Goal: Task Accomplishment & Management: Complete application form

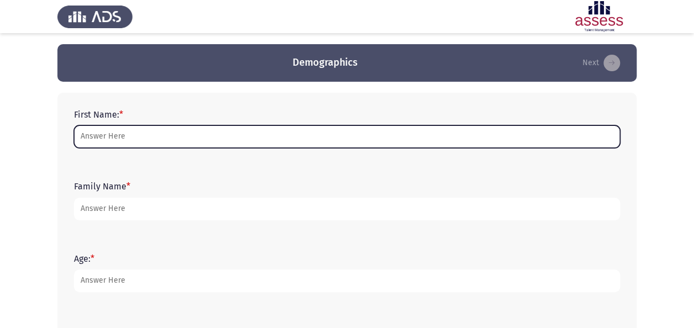
click at [222, 136] on input "First Name: *" at bounding box center [347, 136] width 546 height 23
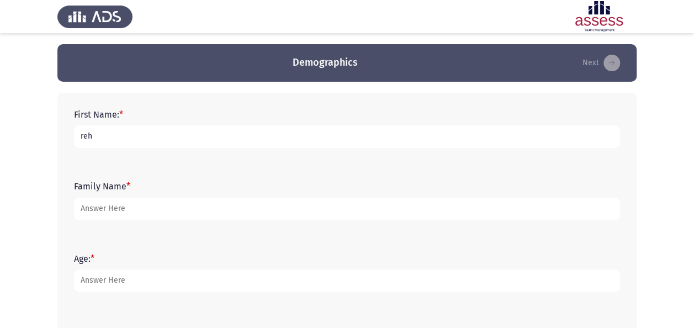
type input "reham"
type input "A"
type input "ashraf"
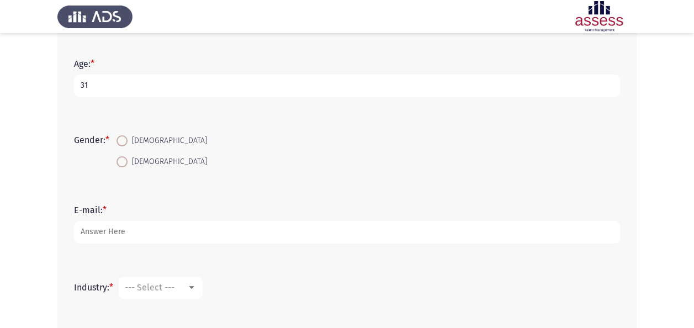
scroll to position [198, 0]
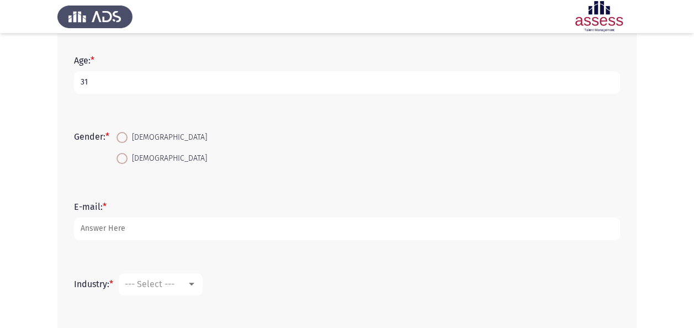
type input "31"
click at [150, 157] on span "[DEMOGRAPHIC_DATA]" at bounding box center [167, 158] width 79 height 13
click at [128, 157] on input "[DEMOGRAPHIC_DATA]" at bounding box center [121, 158] width 11 height 11
radio input "true"
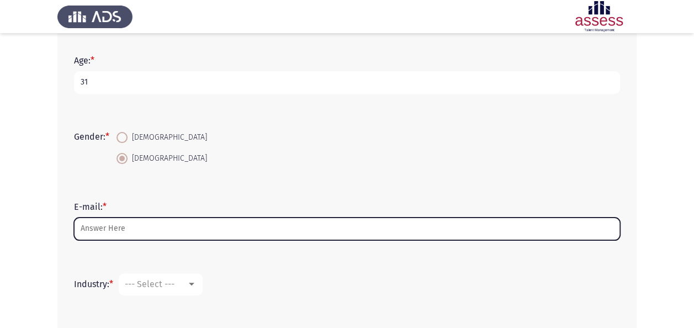
click at [125, 228] on input "E-mail: *" at bounding box center [347, 229] width 546 height 23
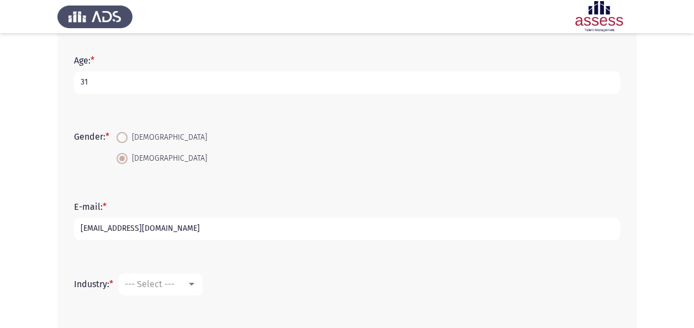
type input "[EMAIL_ADDRESS][DOMAIN_NAME]"
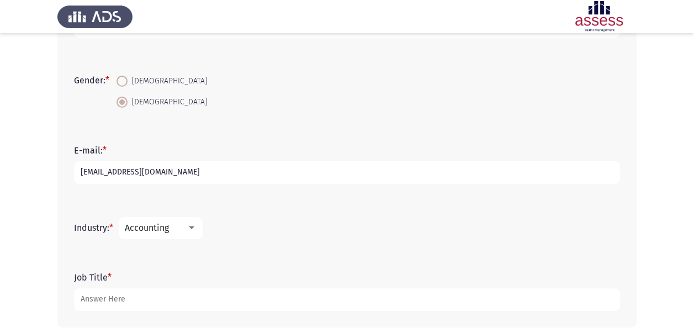
scroll to position [257, 0]
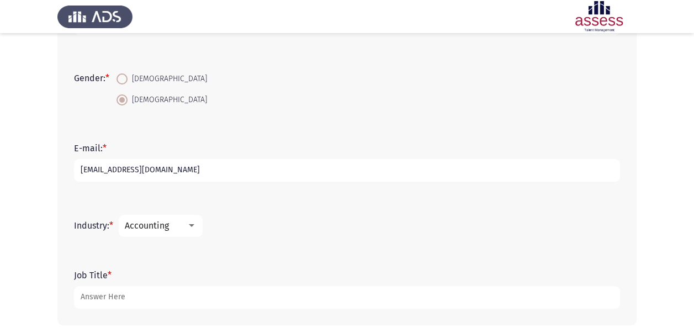
click at [193, 228] on div at bounding box center [192, 225] width 10 height 9
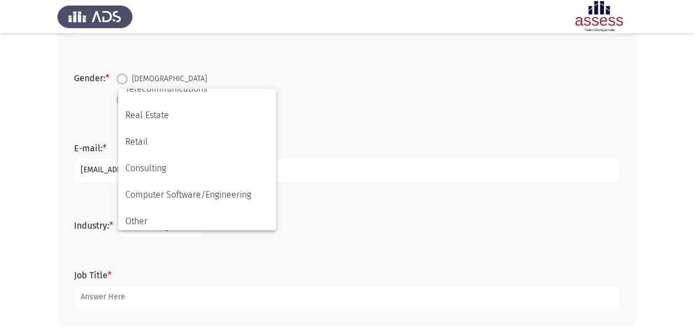
scroll to position [362, 0]
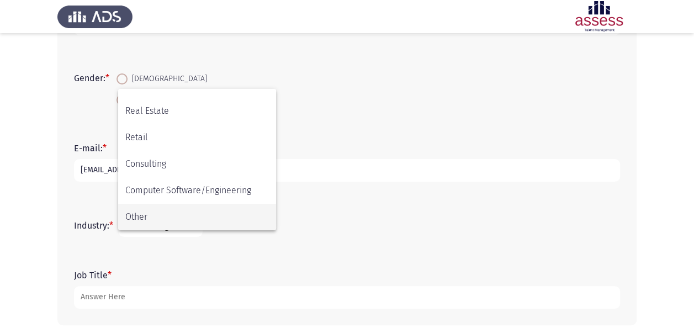
click at [185, 214] on span "Other" at bounding box center [197, 217] width 144 height 26
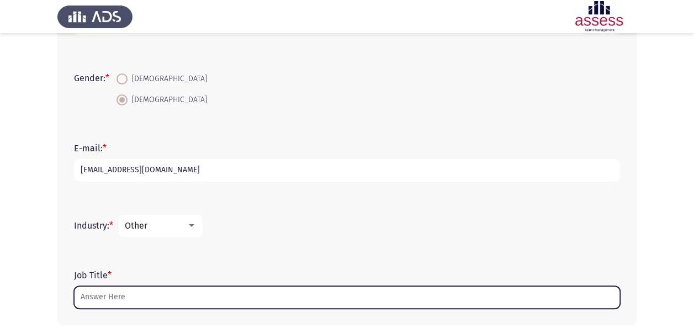
click at [153, 289] on input "Job Title *" at bounding box center [347, 297] width 546 height 23
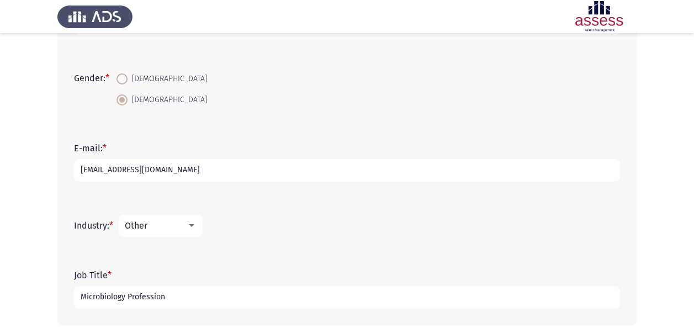
type input "Microbiology Profession"
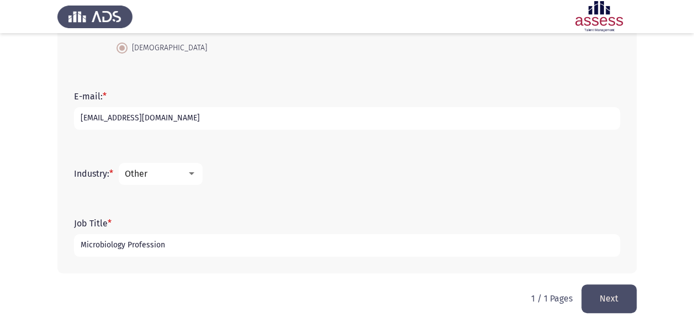
click at [283, 248] on input "Microbiology Profession" at bounding box center [347, 245] width 546 height 23
type input "Microbiology Professional"
click at [611, 306] on button "Next" at bounding box center [608, 298] width 55 height 28
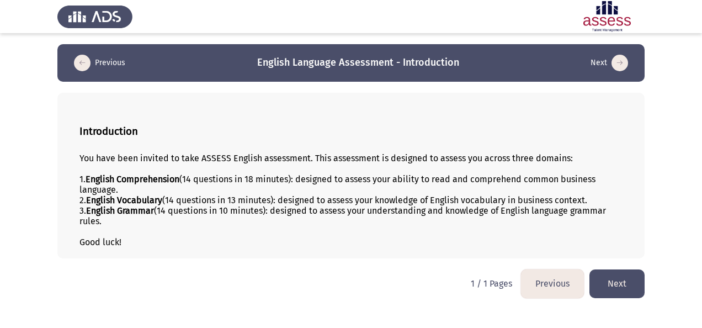
click at [622, 284] on button "Next" at bounding box center [617, 283] width 55 height 28
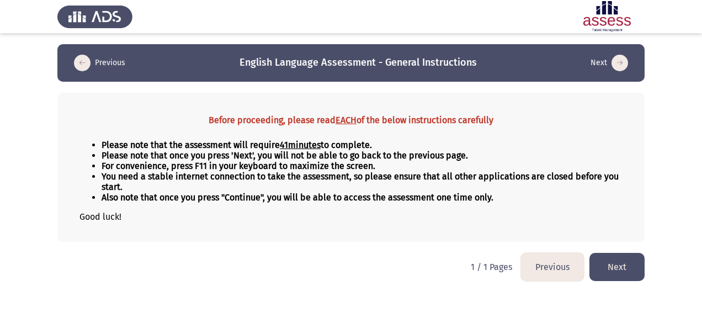
click at [622, 275] on button "Next" at bounding box center [617, 267] width 55 height 28
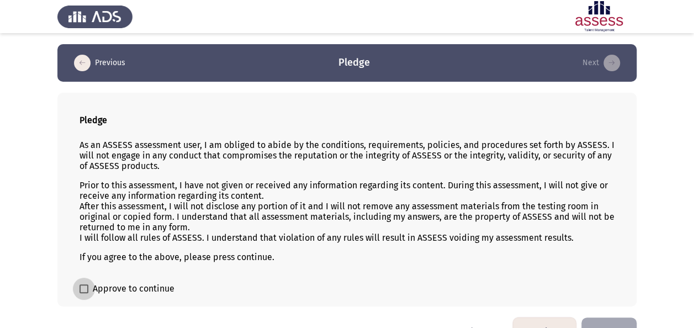
click at [137, 287] on span "Approve to continue" at bounding box center [134, 288] width 82 height 13
click at [84, 293] on input "Approve to continue" at bounding box center [83, 293] width 1 height 1
checkbox input "true"
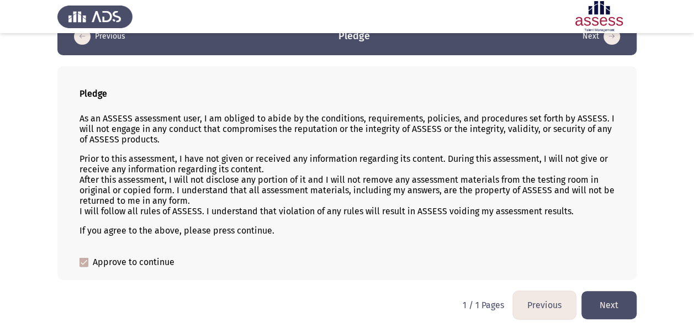
click at [591, 308] on button "Next" at bounding box center [608, 305] width 55 height 28
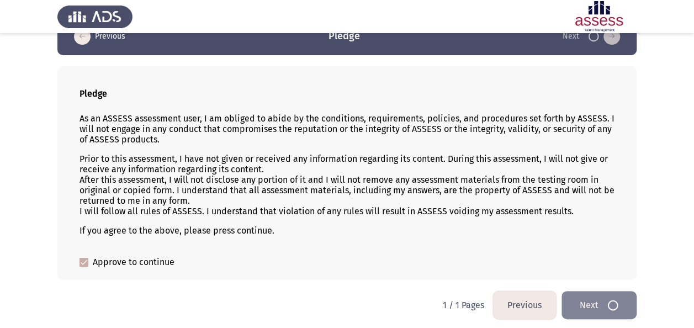
scroll to position [0, 0]
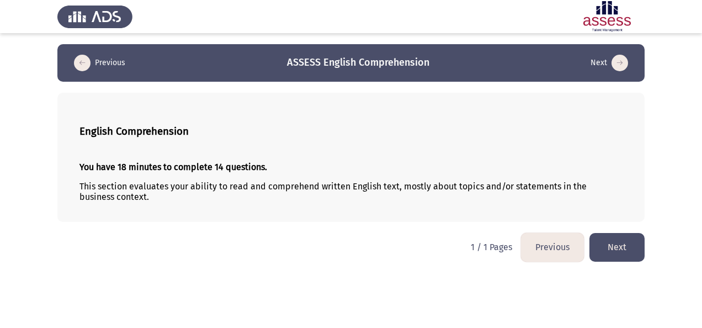
click at [612, 250] on button "Next" at bounding box center [617, 247] width 55 height 28
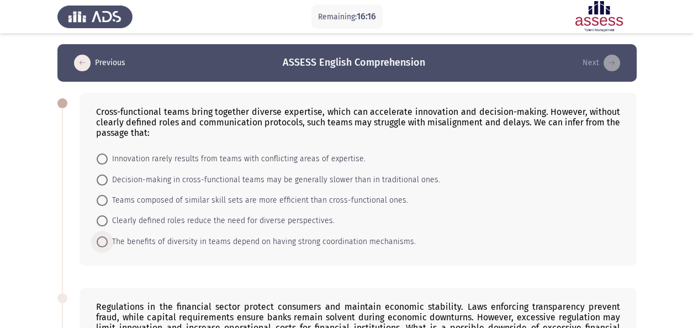
click at [354, 239] on span "The benefits of diversity in teams depend on having strong coordination mechani…" at bounding box center [262, 241] width 308 height 13
click at [108, 239] on input "The benefits of diversity in teams depend on having strong coordination mechani…" at bounding box center [102, 241] width 11 height 11
radio input "true"
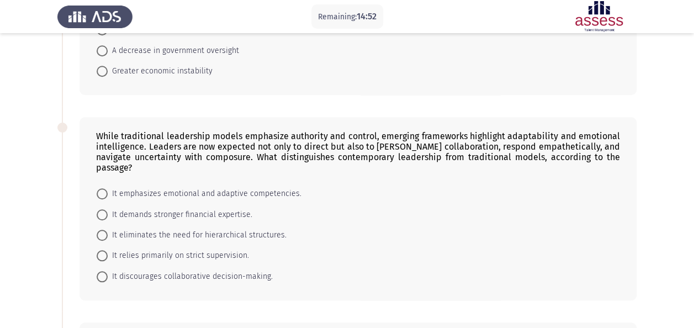
scroll to position [375, 0]
click at [256, 187] on span "It emphasizes emotional and adaptive competencies." at bounding box center [205, 193] width 194 height 13
click at [108, 188] on input "It emphasizes emotional and adaptive competencies." at bounding box center [102, 193] width 11 height 11
radio input "true"
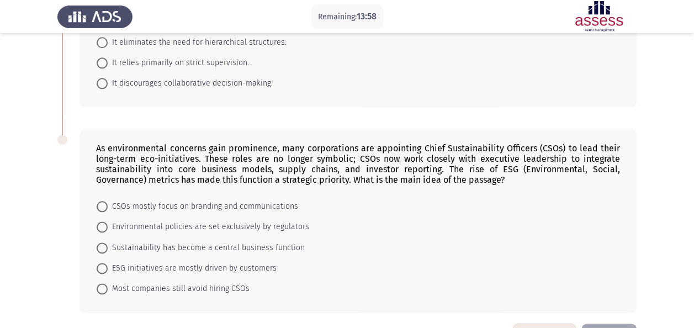
scroll to position [568, 0]
click at [293, 241] on span "Sustainability has become a central business function" at bounding box center [206, 247] width 197 height 13
click at [108, 242] on input "Sustainability has become a central business function" at bounding box center [102, 247] width 11 height 11
radio input "true"
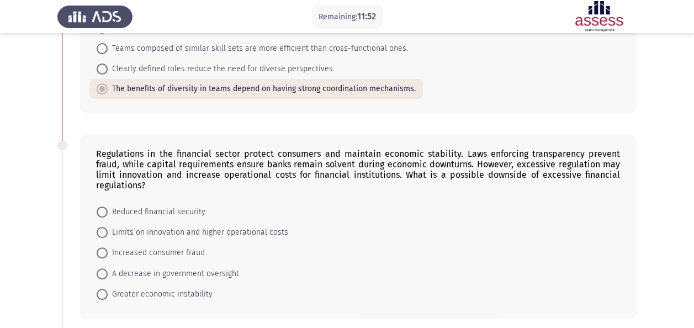
scroll to position [152, 0]
click at [187, 205] on span "Reduced financial security" at bounding box center [157, 211] width 98 height 13
click at [108, 206] on input "Reduced financial security" at bounding box center [102, 211] width 11 height 11
radio input "true"
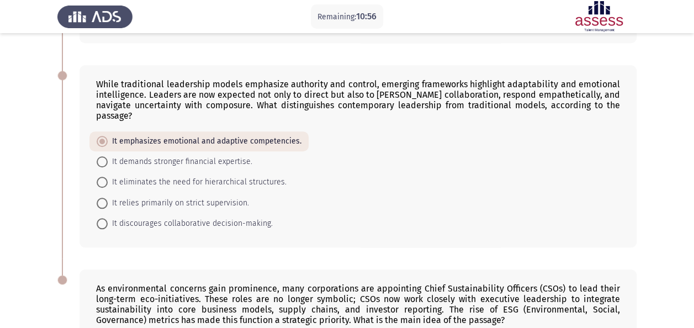
scroll to position [579, 0]
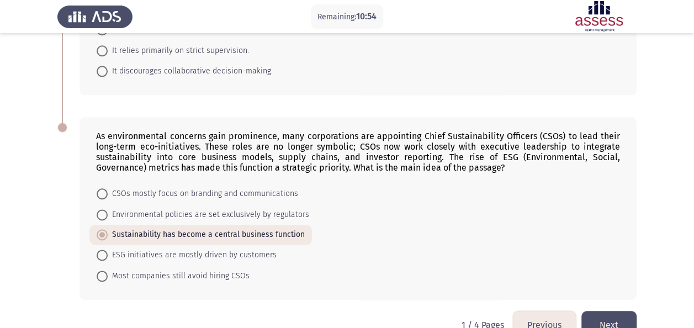
click at [620, 311] on button "Next" at bounding box center [608, 325] width 55 height 28
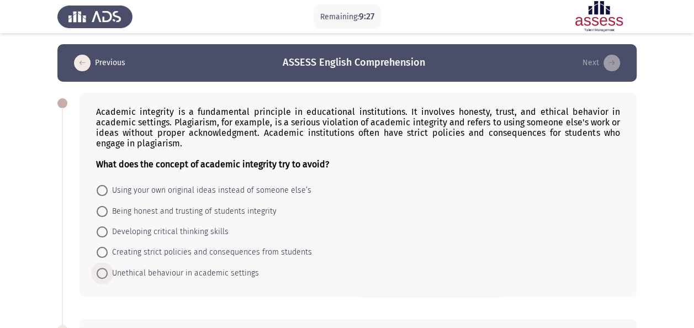
click at [242, 273] on span "Unethical behaviour in academic settings" at bounding box center [183, 273] width 151 height 13
click at [108, 273] on input "Unethical behaviour in academic settings" at bounding box center [102, 273] width 11 height 11
radio input "true"
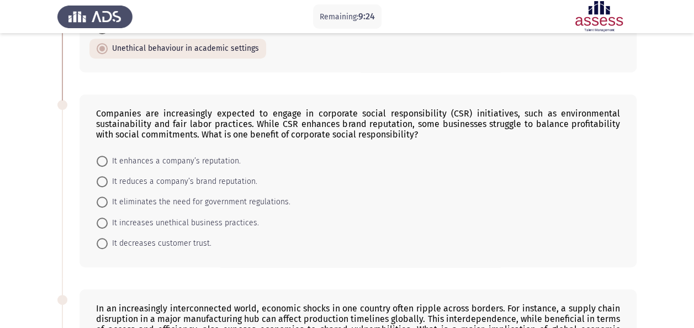
scroll to position [224, 0]
click at [164, 155] on span "It enhances a company’s reputation." at bounding box center [174, 160] width 133 height 13
click at [108, 155] on input "It enhances a company’s reputation." at bounding box center [102, 160] width 11 height 11
radio input "true"
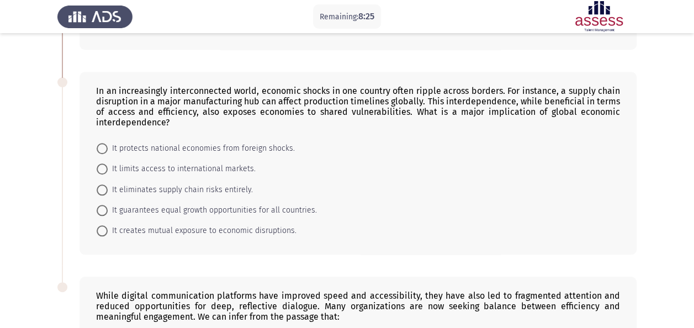
scroll to position [443, 0]
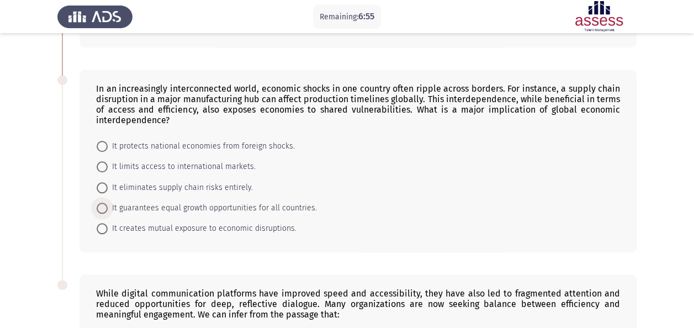
click at [266, 202] on span "It guarantees equal growth opportunities for all countries." at bounding box center [212, 208] width 209 height 13
click at [108, 203] on input "It guarantees equal growth opportunities for all countries." at bounding box center [102, 208] width 11 height 11
radio input "true"
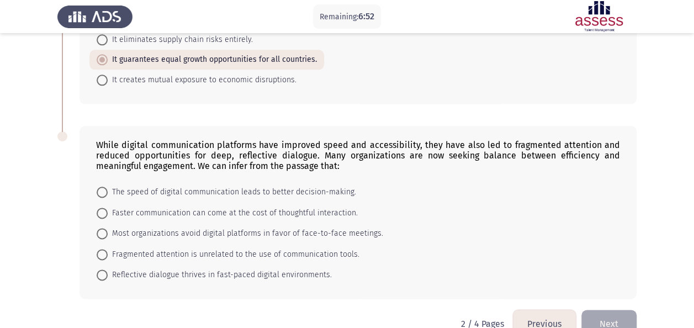
scroll to position [610, 0]
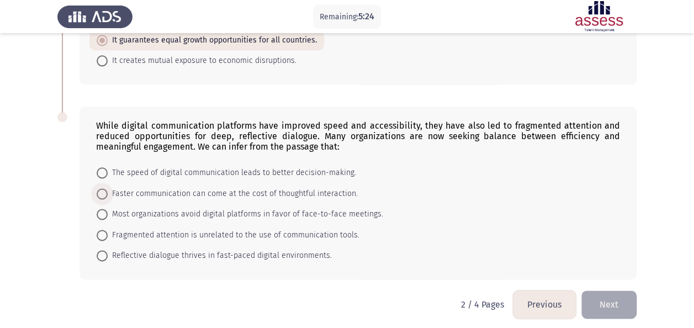
click at [308, 190] on span "Faster communication can come at the cost of thoughtful interaction." at bounding box center [233, 193] width 250 height 13
click at [108, 190] on input "Faster communication can come at the cost of thoughtful interaction." at bounding box center [102, 193] width 11 height 11
radio input "true"
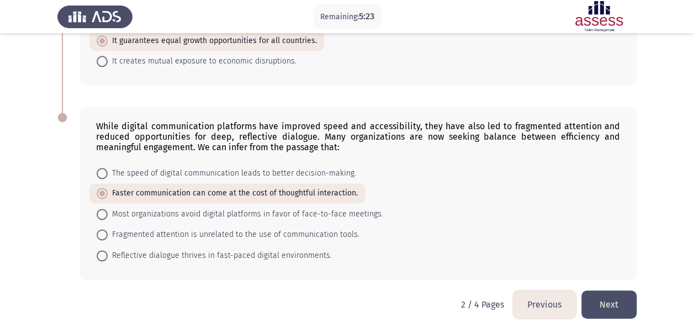
click at [604, 300] on button "Next" at bounding box center [608, 304] width 55 height 28
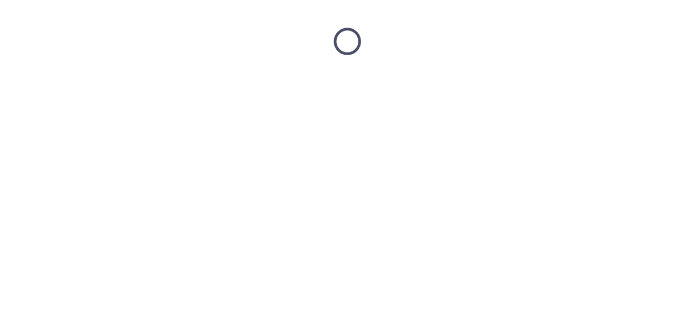
scroll to position [0, 0]
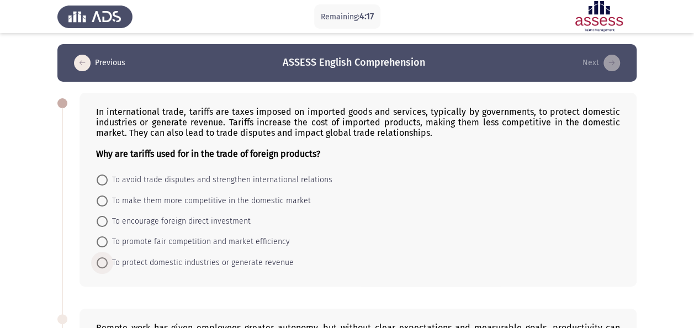
click at [264, 261] on span "To protect domestic industries or generate revenue" at bounding box center [201, 262] width 186 height 13
click at [108, 261] on input "To protect domestic industries or generate revenue" at bounding box center [102, 262] width 11 height 11
radio input "true"
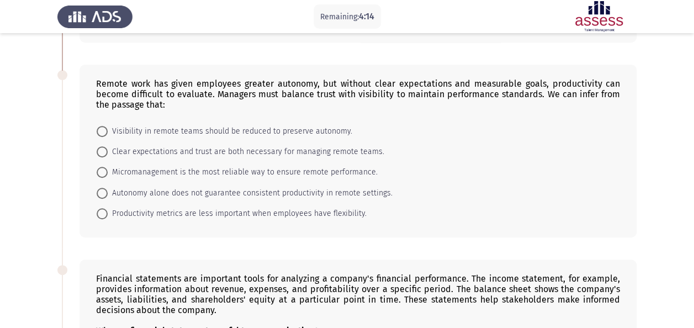
scroll to position [257, 0]
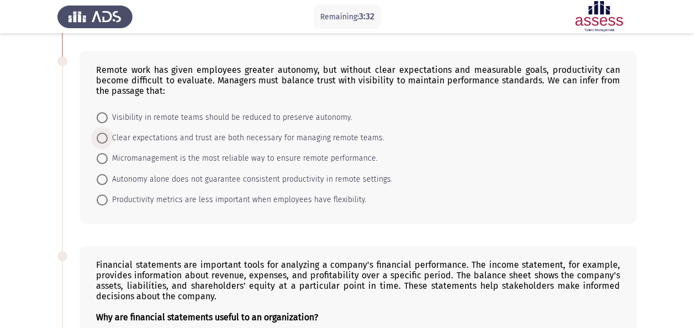
click at [219, 131] on span "Clear expectations and trust are both necessary for managing remote teams." at bounding box center [246, 137] width 277 height 13
click at [108, 132] on input "Clear expectations and trust are both necessary for managing remote teams." at bounding box center [102, 137] width 11 height 11
radio input "true"
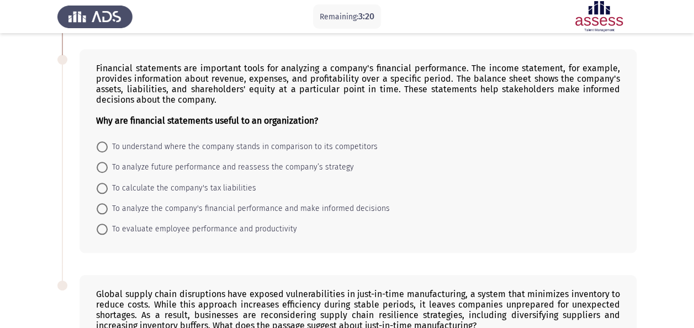
scroll to position [453, 0]
click at [351, 202] on span "To analyze the company's financial performance and make informed decisions" at bounding box center [249, 208] width 282 height 13
click at [108, 203] on input "To analyze the company's financial performance and make informed decisions" at bounding box center [102, 208] width 11 height 11
radio input "true"
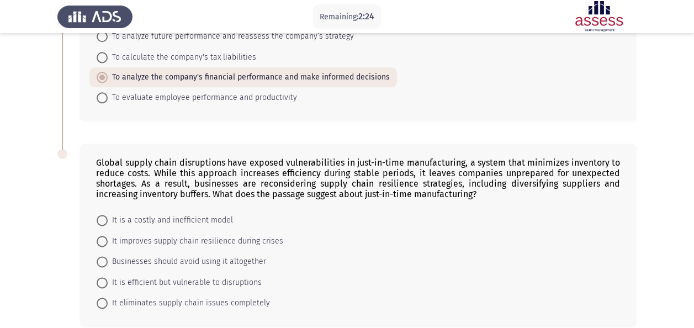
scroll to position [627, 0]
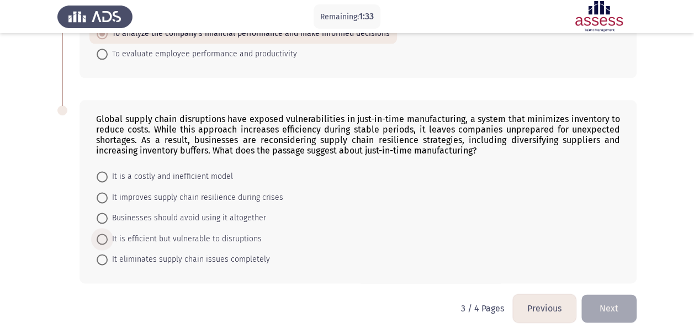
click at [252, 232] on span "It is efficient but vulnerable to disruptions" at bounding box center [185, 238] width 154 height 13
click at [108, 234] on input "It is efficient but vulnerable to disruptions" at bounding box center [102, 239] width 11 height 11
radio input "true"
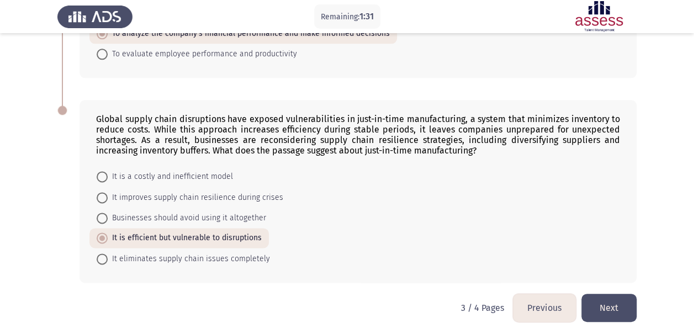
click at [605, 300] on button "Next" at bounding box center [608, 308] width 55 height 28
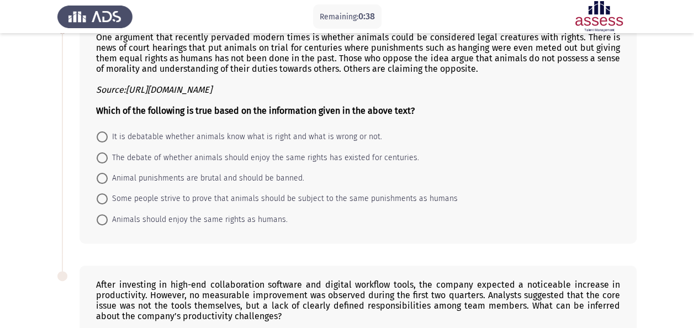
scroll to position [75, 0]
click at [274, 216] on span "Animals should enjoy the same rights as humans." at bounding box center [198, 219] width 180 height 13
click at [108, 216] on input "Animals should enjoy the same rights as humans." at bounding box center [102, 219] width 11 height 11
radio input "true"
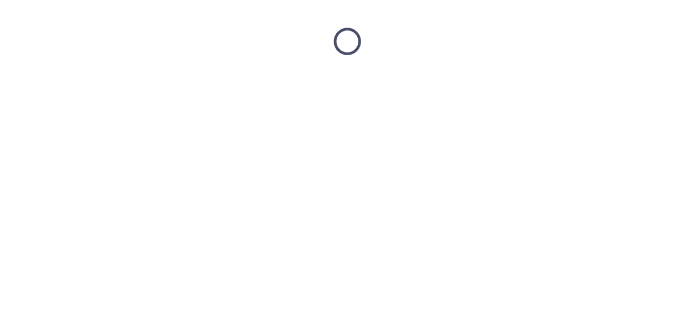
scroll to position [0, 0]
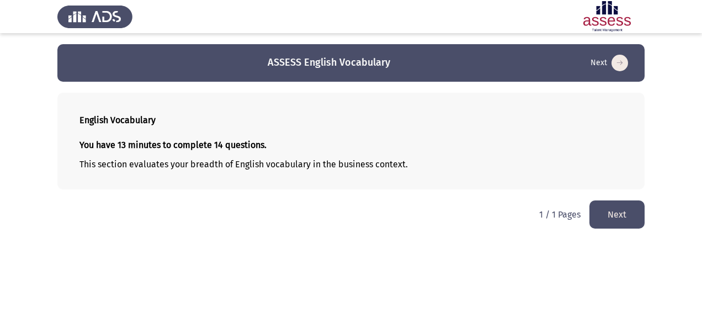
click at [609, 213] on button "Next" at bounding box center [617, 214] width 55 height 28
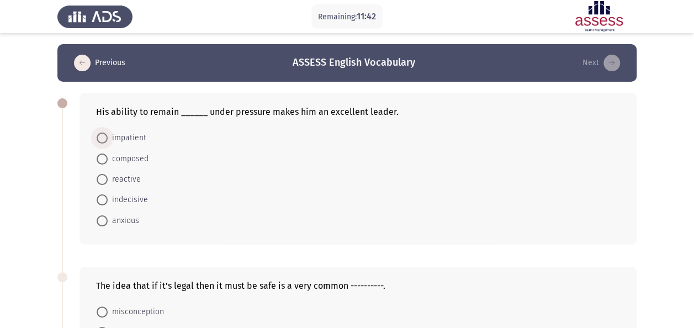
click at [102, 134] on span at bounding box center [102, 137] width 11 height 11
click at [102, 134] on input "impatient" at bounding box center [102, 137] width 11 height 11
radio input "true"
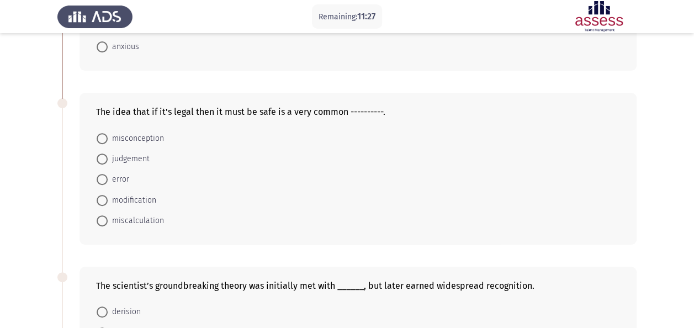
scroll to position [172, 0]
click at [105, 136] on span at bounding box center [102, 139] width 11 height 11
click at [105, 136] on input "misconception" at bounding box center [102, 139] width 11 height 11
radio input "true"
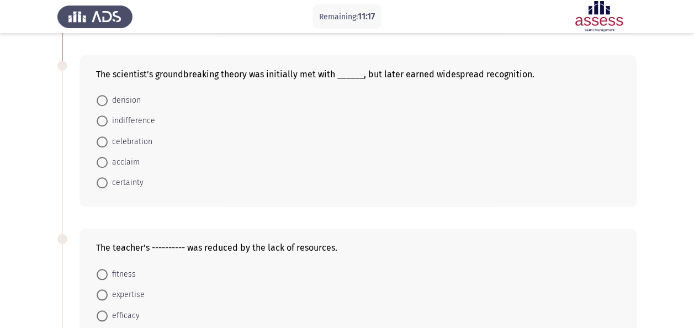
scroll to position [384, 0]
click at [139, 179] on span "certainty" at bounding box center [126, 182] width 36 height 13
click at [108, 179] on input "certainty" at bounding box center [102, 182] width 11 height 11
radio input "true"
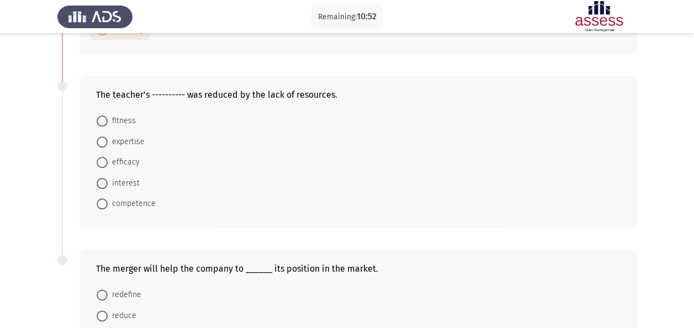
scroll to position [537, 0]
click at [129, 160] on span "efficacy" at bounding box center [124, 161] width 32 height 13
click at [108, 160] on input "efficacy" at bounding box center [102, 161] width 11 height 11
radio input "true"
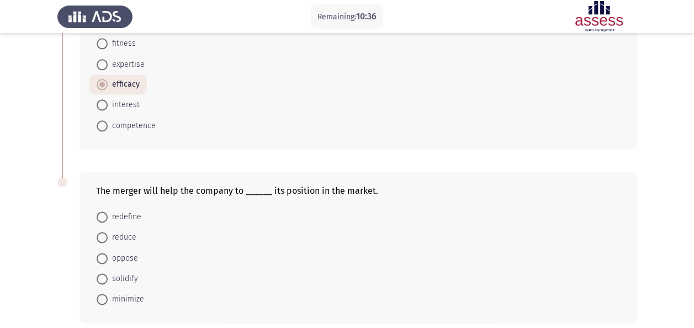
scroll to position [658, 0]
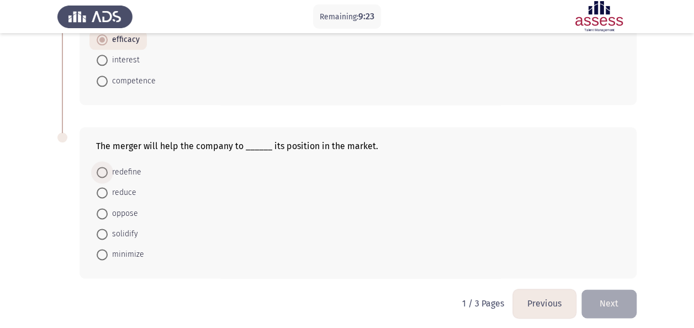
click at [136, 167] on span "redefine" at bounding box center [125, 172] width 34 height 13
click at [108, 167] on input "redefine" at bounding box center [102, 172] width 11 height 11
radio input "true"
click at [612, 300] on button "Next" at bounding box center [608, 303] width 55 height 28
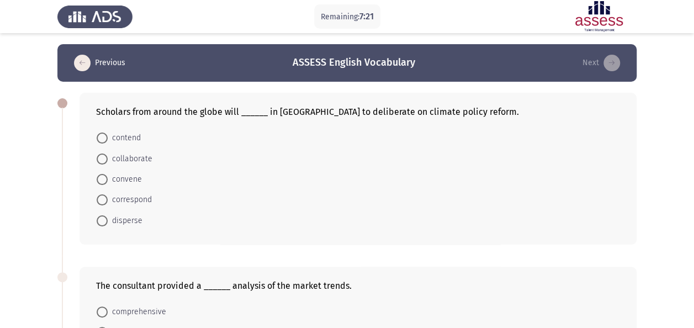
click at [141, 153] on span "collaborate" at bounding box center [130, 158] width 45 height 13
click at [108, 153] on input "collaborate" at bounding box center [102, 158] width 11 height 11
radio input "true"
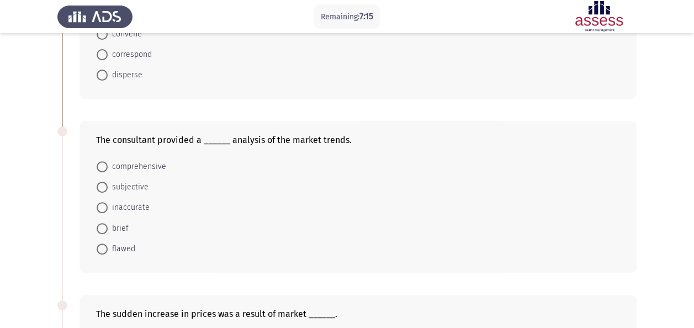
scroll to position [145, 0]
click at [158, 165] on span "comprehensive" at bounding box center [137, 166] width 59 height 13
click at [108, 165] on input "comprehensive" at bounding box center [102, 166] width 11 height 11
radio input "true"
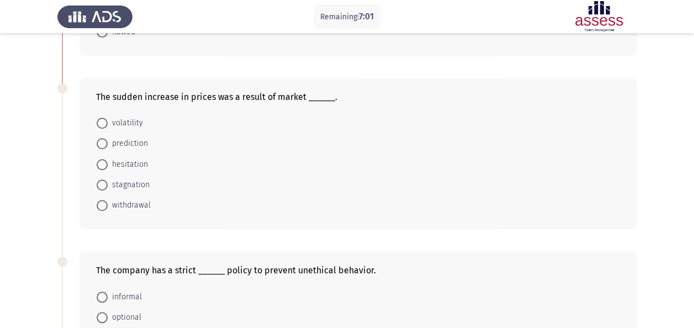
scroll to position [362, 0]
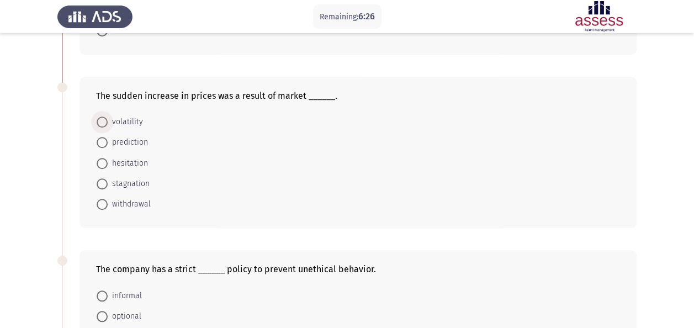
click at [120, 117] on span "volatility" at bounding box center [125, 121] width 35 height 13
click at [108, 117] on input "volatility" at bounding box center [102, 121] width 11 height 11
radio input "true"
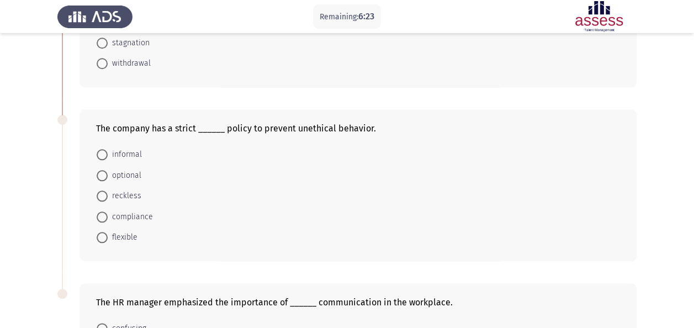
scroll to position [503, 0]
click at [138, 213] on span "compliance" at bounding box center [130, 216] width 45 height 13
click at [108, 213] on input "compliance" at bounding box center [102, 216] width 11 height 11
radio input "true"
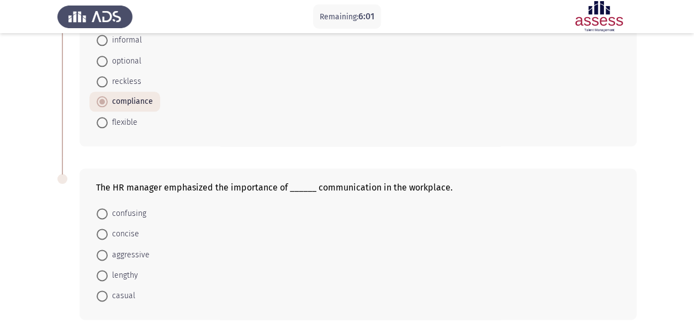
scroll to position [658, 0]
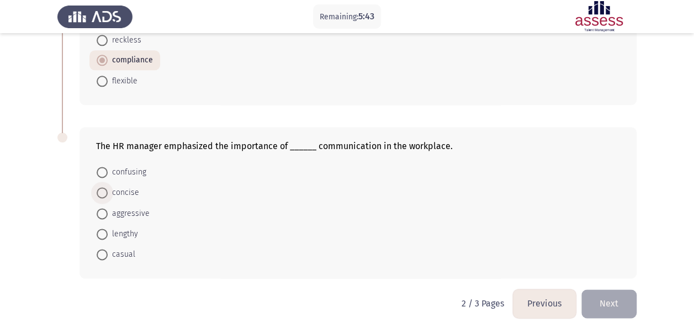
click at [129, 186] on span "concise" at bounding box center [123, 192] width 31 height 13
click at [108, 187] on input "concise" at bounding box center [102, 192] width 11 height 11
radio input "true"
click at [613, 289] on button "Next" at bounding box center [608, 303] width 55 height 28
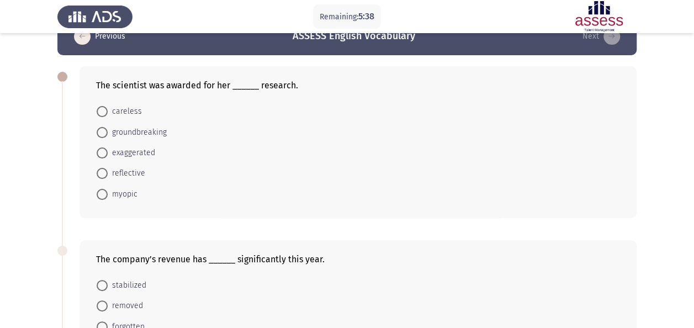
scroll to position [0, 0]
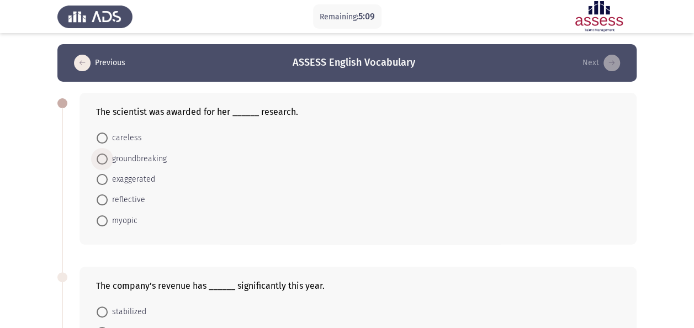
click at [157, 160] on span "groundbreaking" at bounding box center [137, 158] width 59 height 13
click at [108, 160] on input "groundbreaking" at bounding box center [102, 158] width 11 height 11
radio input "true"
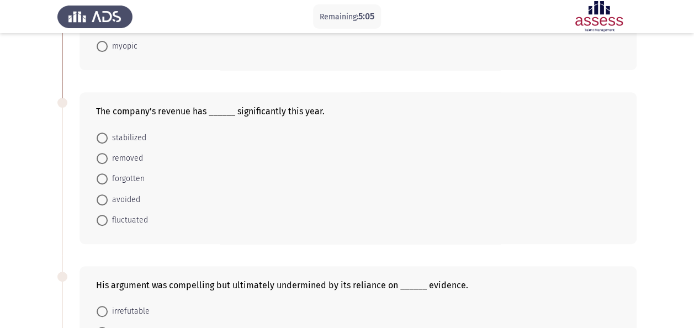
scroll to position [174, 0]
click at [141, 133] on span "stabilized" at bounding box center [127, 137] width 39 height 13
click at [108, 133] on input "stabilized" at bounding box center [102, 137] width 11 height 11
radio input "true"
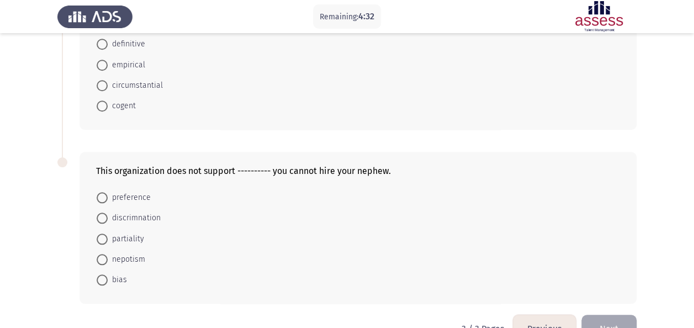
scroll to position [487, 0]
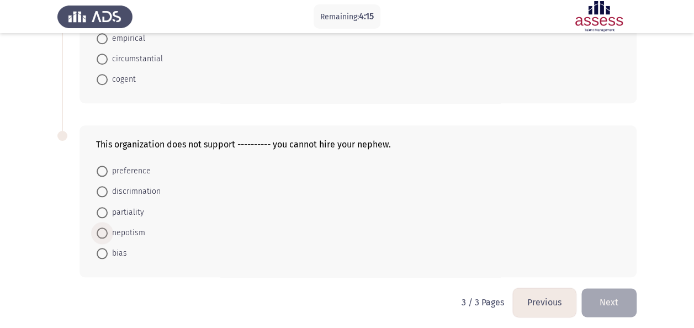
click at [129, 230] on span "nepotism" at bounding box center [127, 232] width 38 height 13
click at [108, 230] on input "nepotism" at bounding box center [102, 232] width 11 height 11
radio input "true"
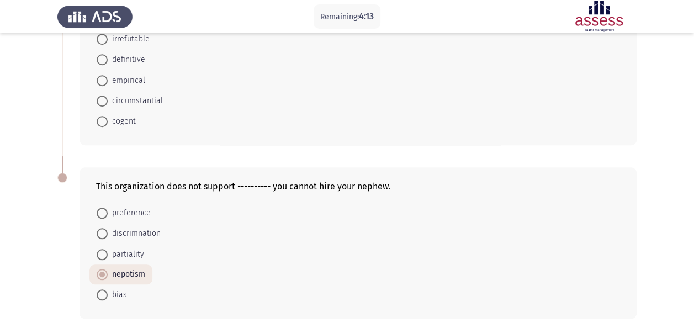
scroll to position [464, 0]
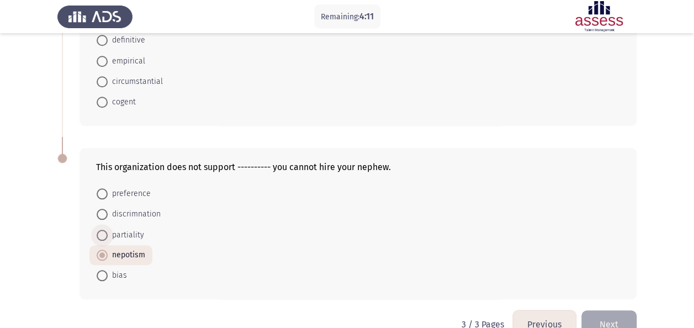
click at [110, 229] on span "partiality" at bounding box center [126, 235] width 36 height 13
click at [108, 230] on input "partiality" at bounding box center [102, 235] width 11 height 11
radio input "true"
click at [104, 252] on span at bounding box center [102, 255] width 11 height 11
click at [104, 252] on input "nepotism" at bounding box center [102, 255] width 11 height 11
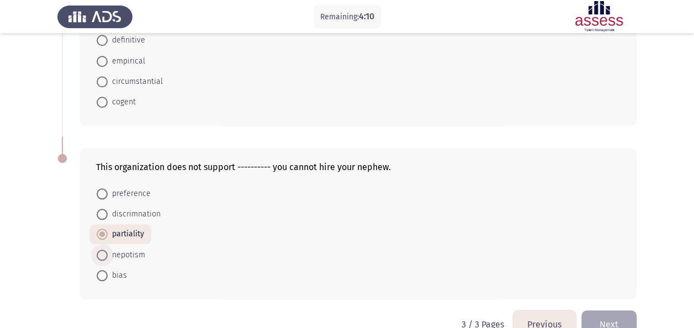
radio input "true"
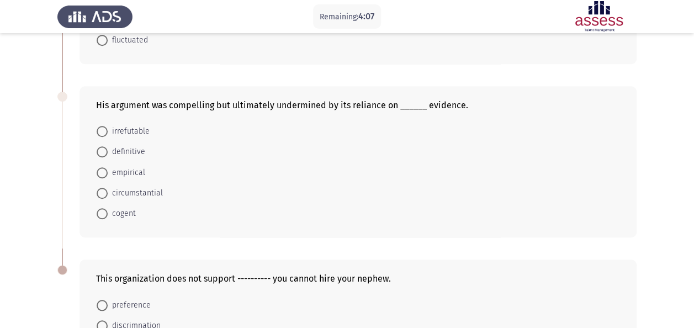
scroll to position [340, 0]
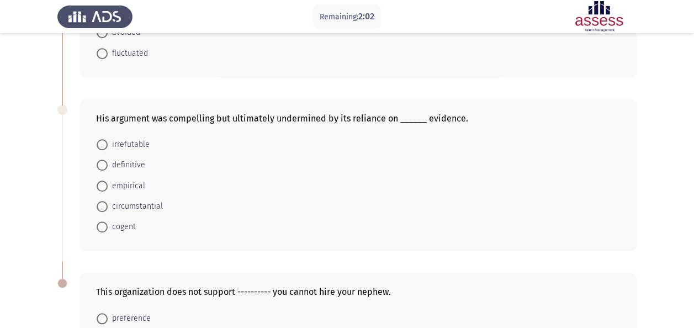
click at [151, 201] on span "circumstantial" at bounding box center [135, 206] width 55 height 13
click at [108, 201] on input "circumstantial" at bounding box center [102, 206] width 11 height 11
radio input "true"
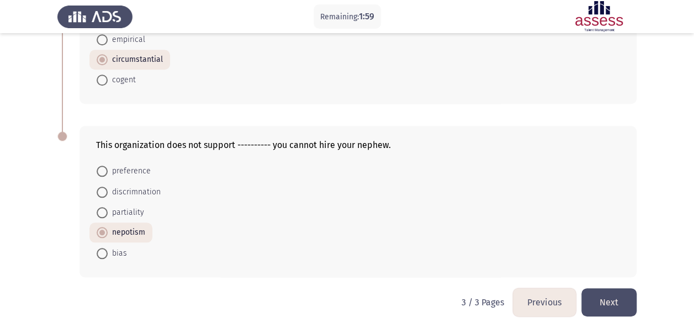
click at [597, 290] on button "Next" at bounding box center [608, 302] width 55 height 28
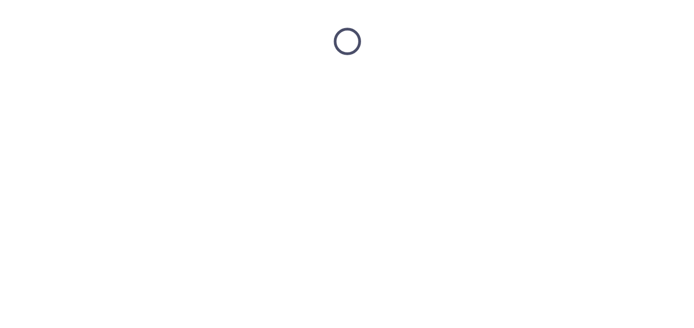
scroll to position [0, 0]
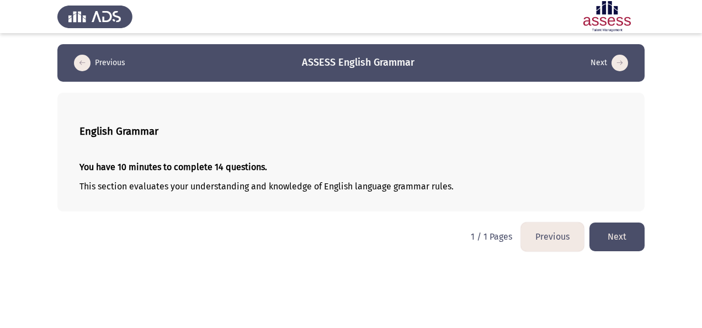
click at [628, 231] on button "Next" at bounding box center [617, 236] width 55 height 28
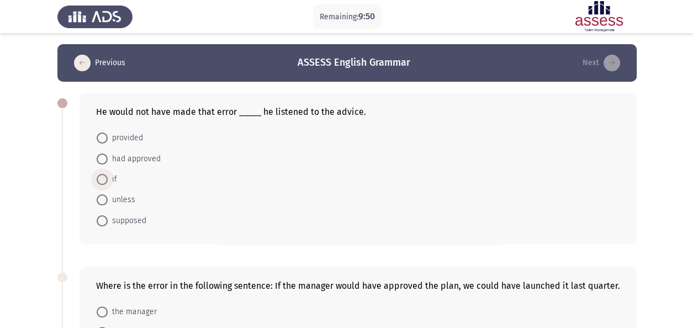
click at [99, 179] on span at bounding box center [102, 179] width 11 height 11
click at [99, 179] on input "if" at bounding box center [102, 179] width 11 height 11
radio input "true"
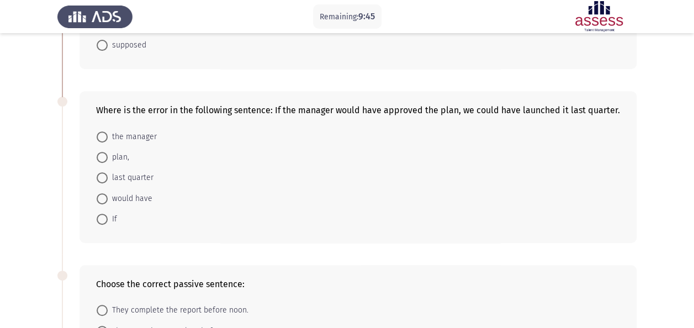
scroll to position [174, 0]
click at [129, 194] on span "would have" at bounding box center [130, 199] width 45 height 13
click at [108, 194] on input "would have" at bounding box center [102, 199] width 11 height 11
radio input "true"
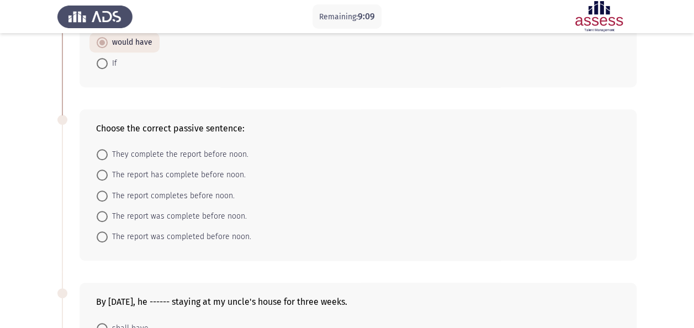
scroll to position [330, 0]
click at [245, 231] on span "The report was completed before noon." at bounding box center [180, 236] width 144 height 13
click at [108, 231] on input "The report was completed before noon." at bounding box center [102, 236] width 11 height 11
radio input "true"
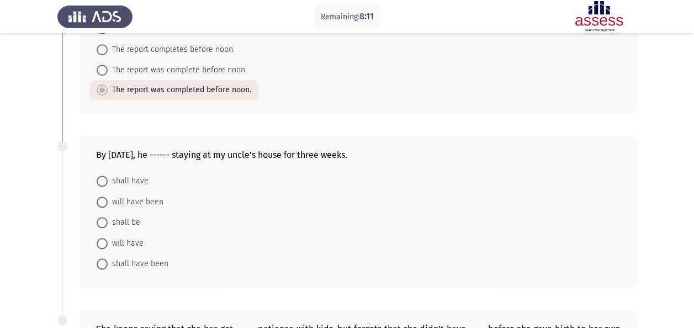
scroll to position [476, 0]
click at [133, 239] on span "will have" at bounding box center [126, 242] width 36 height 13
click at [108, 239] on input "will have" at bounding box center [102, 242] width 11 height 11
radio input "true"
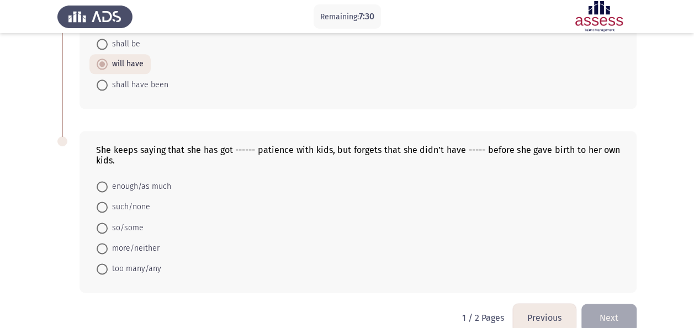
scroll to position [656, 0]
click at [123, 182] on span "enough/as much" at bounding box center [139, 184] width 63 height 13
click at [108, 182] on input "enough/as much" at bounding box center [102, 184] width 11 height 11
radio input "true"
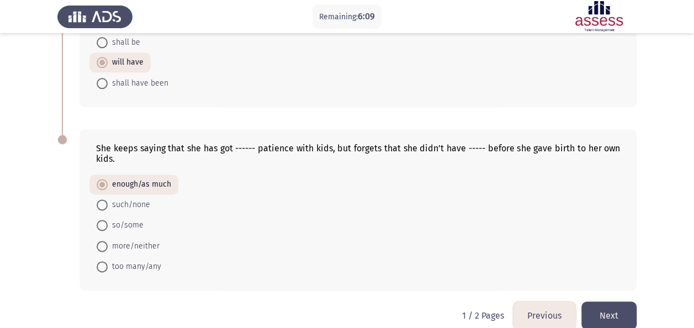
click at [600, 312] on button "Next" at bounding box center [608, 315] width 55 height 28
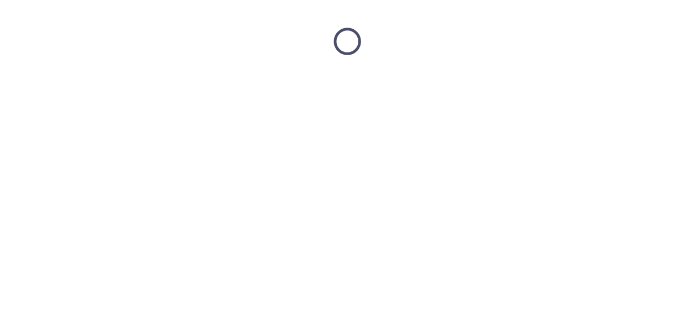
scroll to position [0, 0]
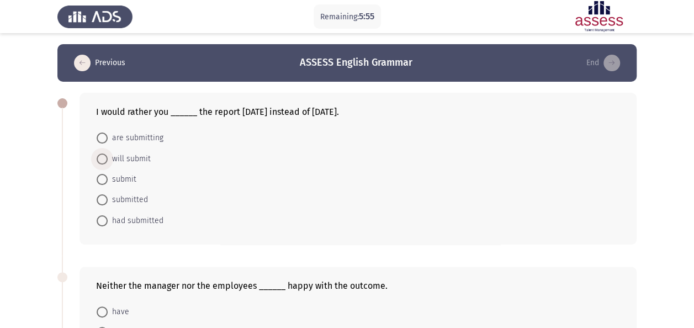
click at [139, 156] on span "will submit" at bounding box center [129, 158] width 43 height 13
click at [108, 156] on input "will submit" at bounding box center [102, 158] width 11 height 11
radio input "true"
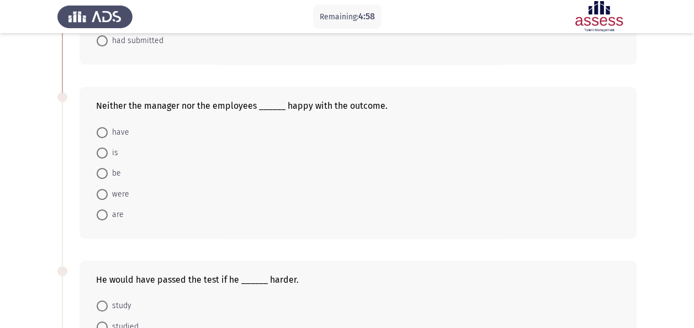
scroll to position [177, 0]
click at [118, 212] on span "are" at bounding box center [116, 216] width 16 height 13
click at [108, 212] on input "are" at bounding box center [102, 216] width 11 height 11
radio input "true"
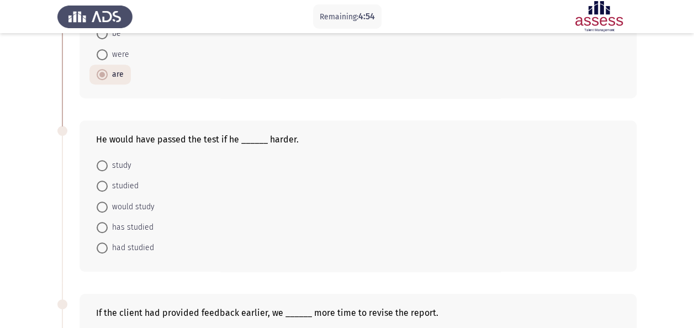
scroll to position [374, 0]
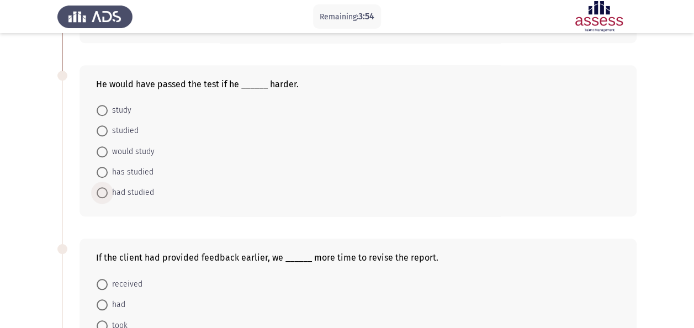
click at [140, 190] on span "had studied" at bounding box center [131, 192] width 46 height 13
click at [108, 190] on input "had studied" at bounding box center [102, 192] width 11 height 11
radio input "true"
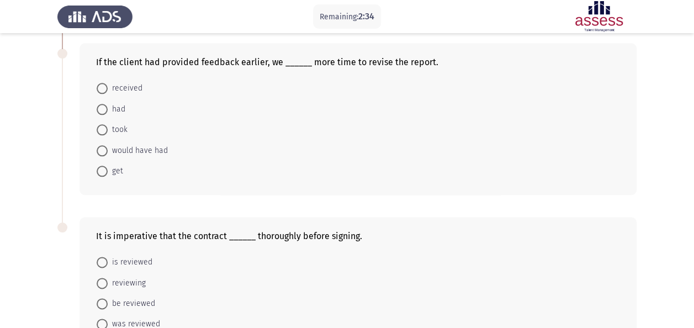
scroll to position [568, 0]
click at [140, 148] on span "would have had" at bounding box center [138, 151] width 60 height 13
click at [108, 148] on input "would have had" at bounding box center [102, 151] width 11 height 11
radio input "true"
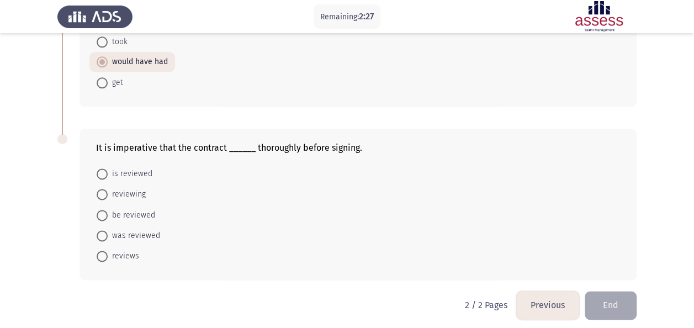
scroll to position [658, 0]
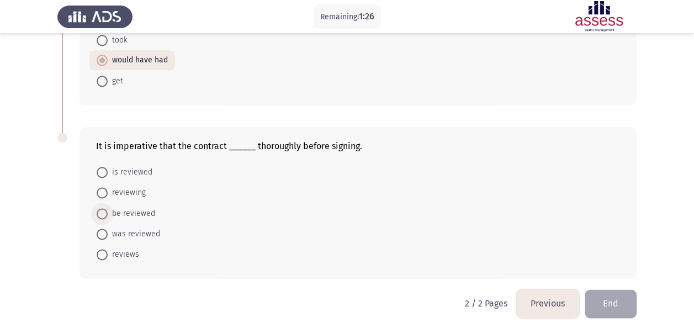
click at [144, 208] on span "be reviewed" at bounding box center [131, 213] width 47 height 13
click at [108, 208] on input "be reviewed" at bounding box center [102, 213] width 11 height 11
radio input "true"
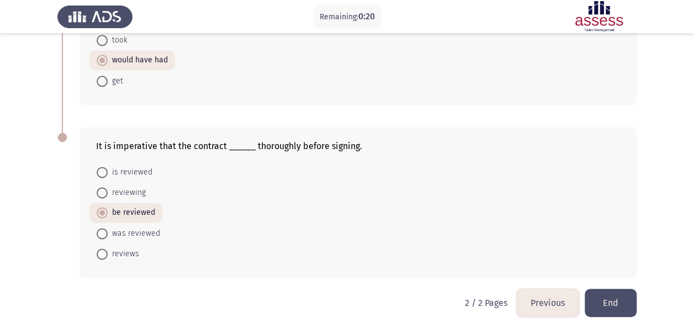
click at [520, 296] on button "Previous" at bounding box center [547, 303] width 63 height 28
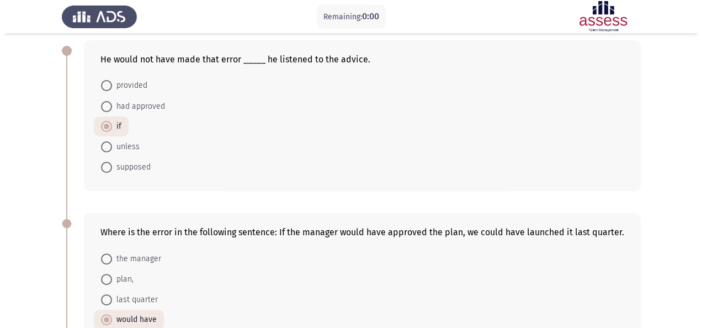
scroll to position [0, 0]
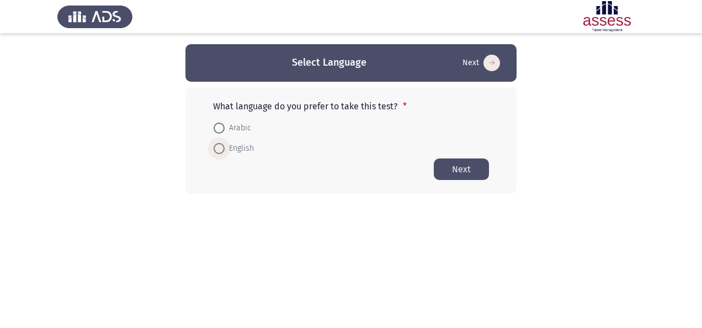
click at [237, 146] on span "English" at bounding box center [239, 148] width 29 height 13
click at [225, 146] on input "English" at bounding box center [219, 148] width 11 height 11
radio input "true"
click at [460, 165] on button "Next" at bounding box center [461, 169] width 55 height 22
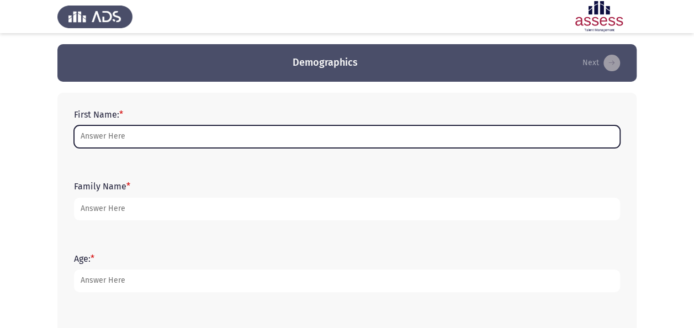
click at [323, 136] on input "First Name: *" at bounding box center [347, 136] width 546 height 23
type input "reham"
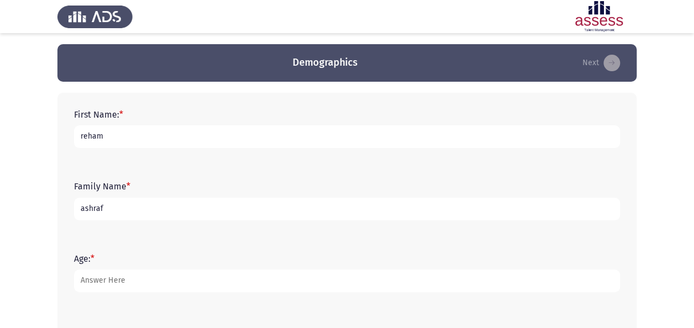
type input "ashraf"
type input "31"
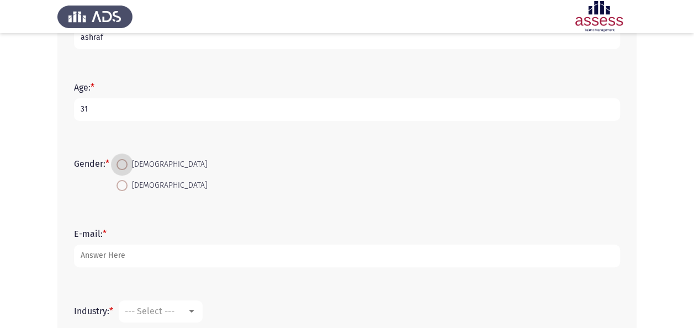
click at [116, 180] on input "[DEMOGRAPHIC_DATA]" at bounding box center [121, 185] width 11 height 11
radio input "true"
type input "[EMAIL_ADDRESS][DOMAIN_NAME]"
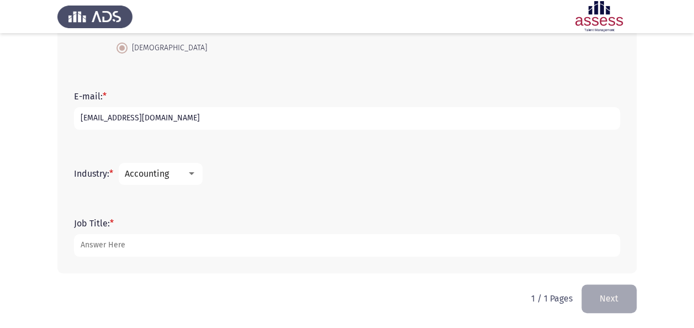
click at [197, 178] on div "Accounting" at bounding box center [161, 174] width 72 height 10
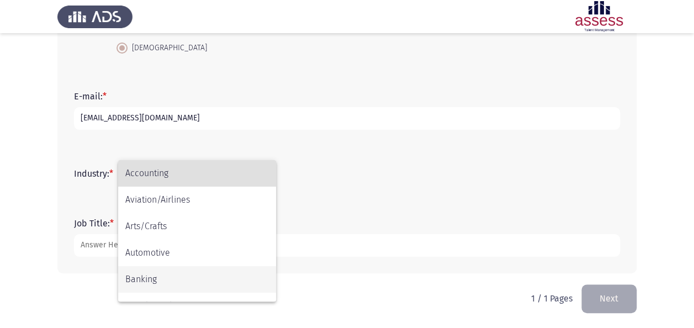
scroll to position [362, 0]
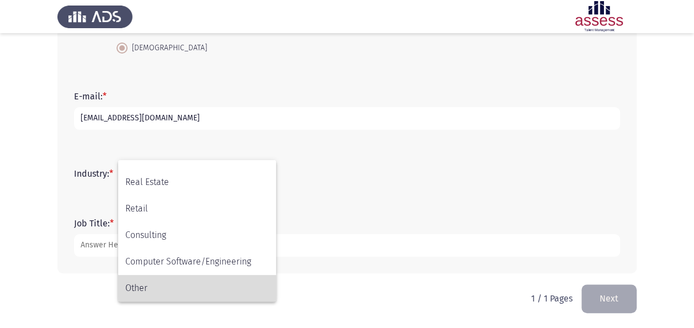
click at [185, 292] on span "Other" at bounding box center [197, 288] width 144 height 26
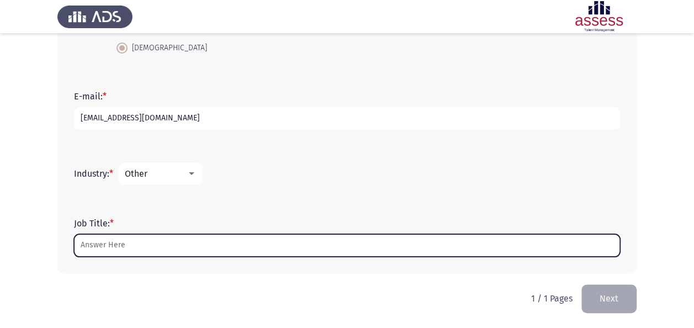
click at [141, 245] on input "Job Title: *" at bounding box center [347, 245] width 546 height 23
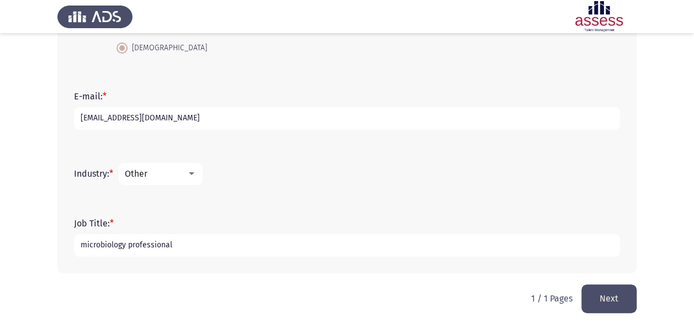
type input "microbiology professional"
click at [606, 293] on button "Next" at bounding box center [608, 298] width 55 height 28
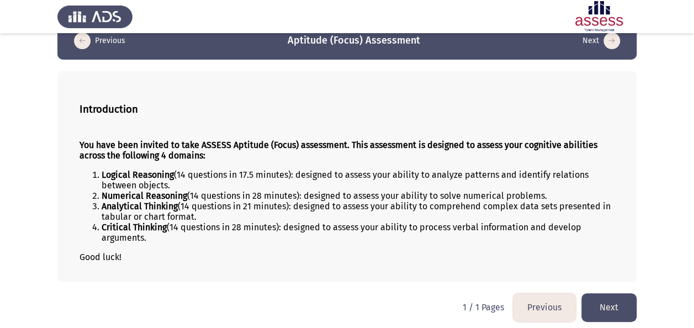
scroll to position [25, 0]
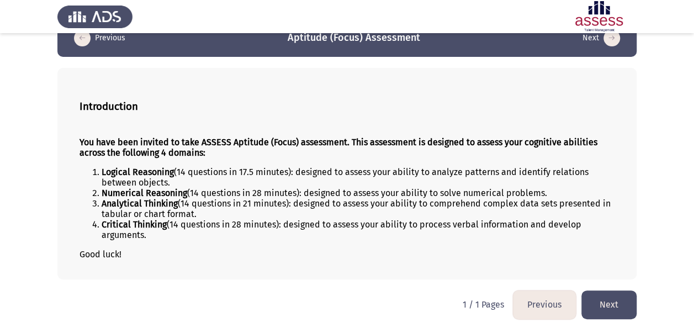
click at [619, 299] on button "Next" at bounding box center [608, 304] width 55 height 28
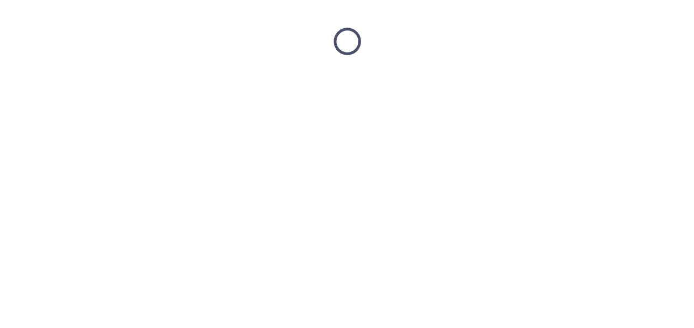
scroll to position [0, 0]
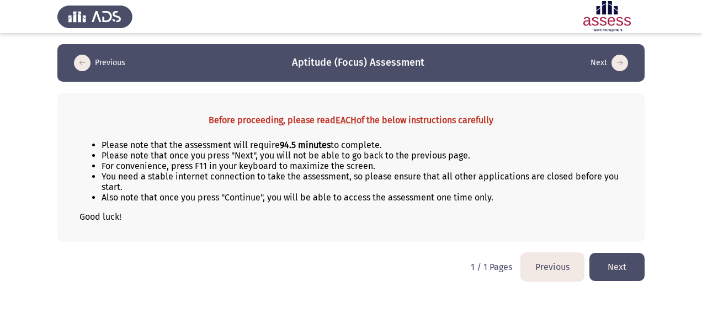
click at [626, 260] on button "Next" at bounding box center [617, 267] width 55 height 28
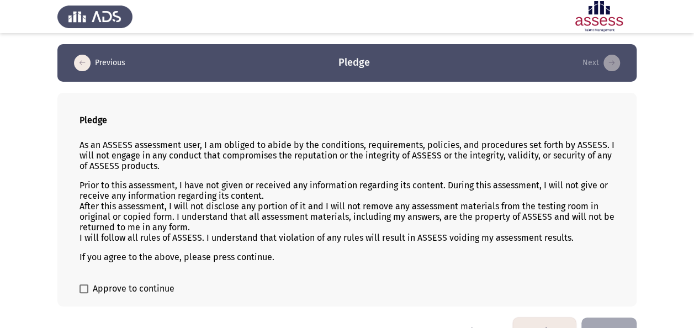
click at [155, 284] on span "Approve to continue" at bounding box center [134, 288] width 82 height 13
click at [84, 293] on input "Approve to continue" at bounding box center [83, 293] width 1 height 1
checkbox input "true"
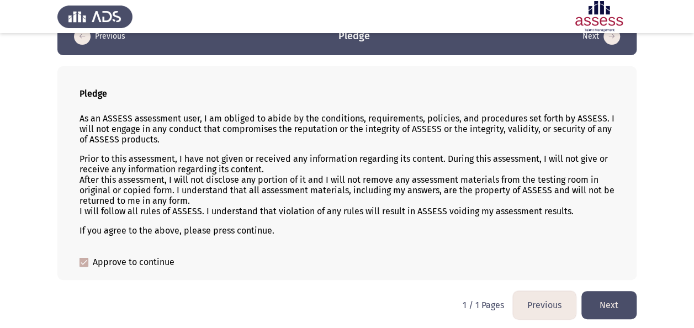
click at [622, 299] on button "Next" at bounding box center [608, 305] width 55 height 28
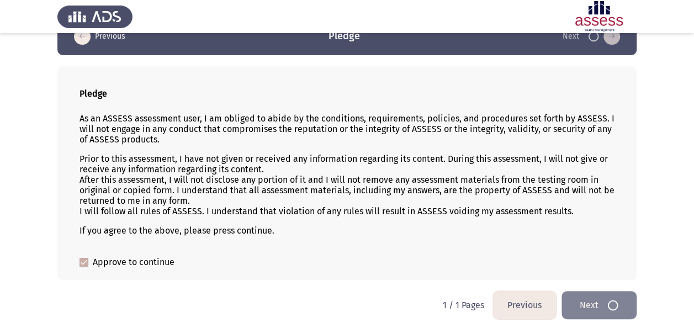
scroll to position [0, 0]
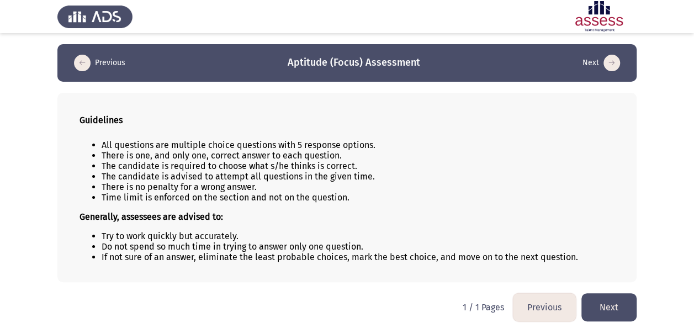
click at [614, 302] on button "Next" at bounding box center [608, 307] width 55 height 28
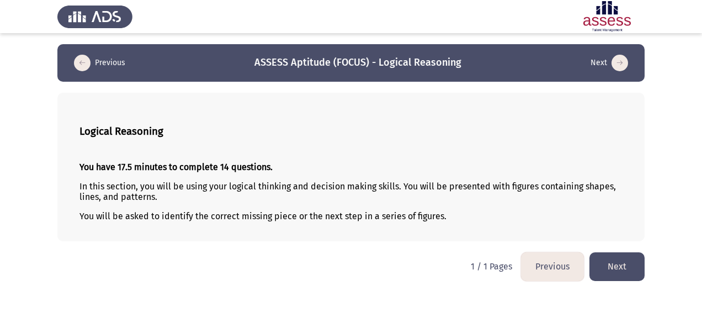
click at [613, 269] on button "Next" at bounding box center [617, 266] width 55 height 28
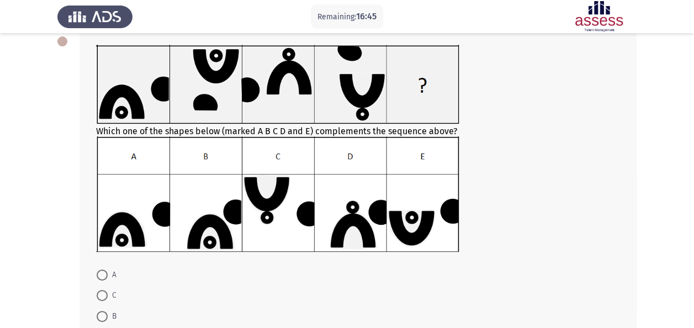
scroll to position [62, 0]
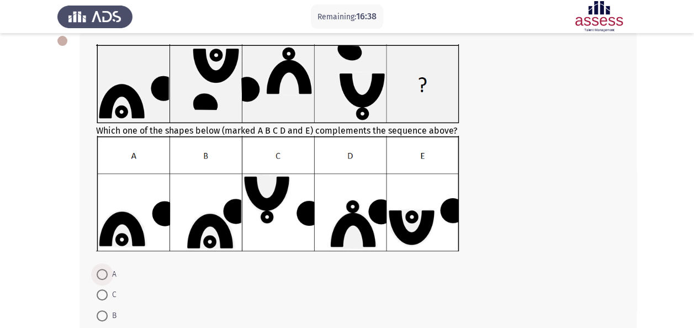
click at [102, 271] on span at bounding box center [102, 274] width 11 height 11
click at [102, 271] on input "A" at bounding box center [102, 274] width 11 height 11
radio input "true"
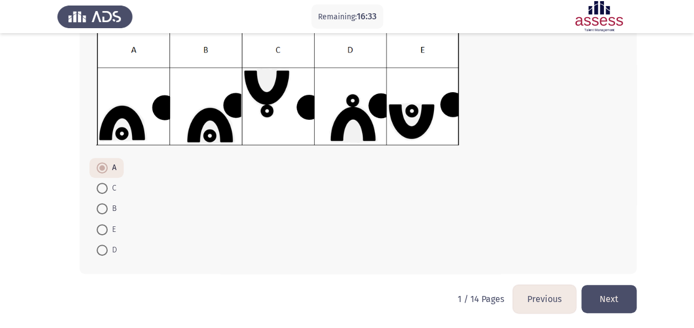
click at [614, 297] on button "Next" at bounding box center [608, 299] width 55 height 28
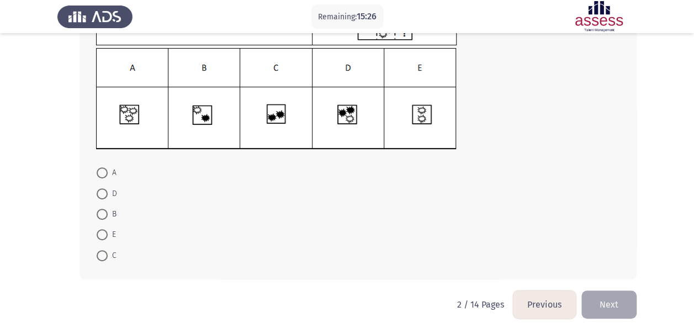
scroll to position [124, 0]
click at [608, 310] on button "Next" at bounding box center [608, 304] width 55 height 28
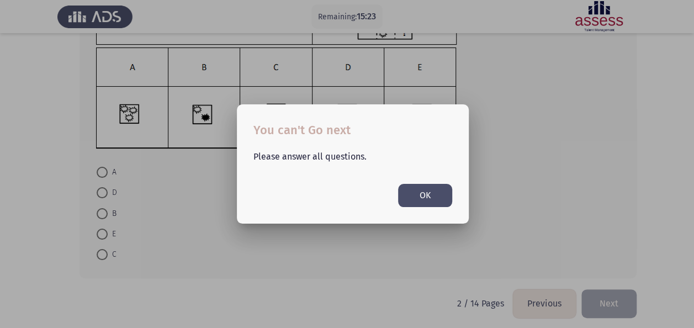
click at [444, 202] on button "OK" at bounding box center [425, 195] width 54 height 23
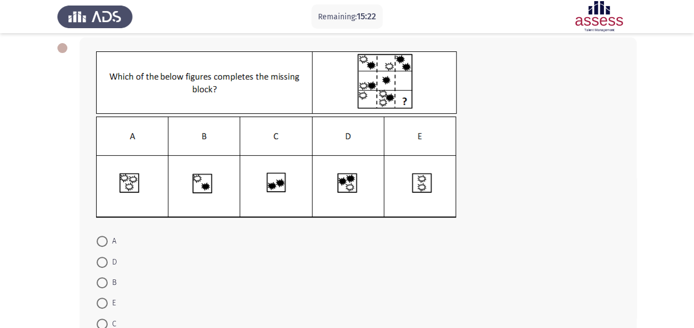
scroll to position [55, 0]
click at [105, 322] on span at bounding box center [102, 324] width 11 height 11
click at [105, 322] on input "C" at bounding box center [102, 324] width 11 height 11
radio input "true"
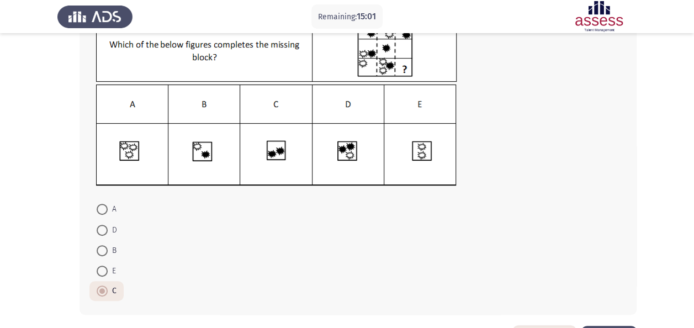
scroll to position [128, 0]
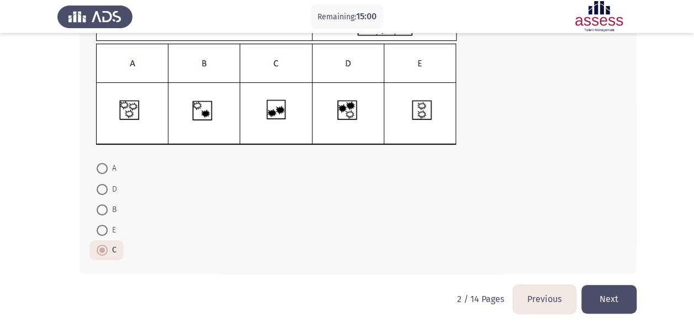
click at [614, 298] on button "Next" at bounding box center [608, 299] width 55 height 28
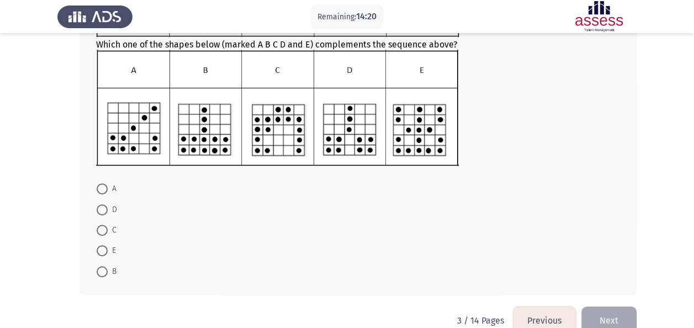
scroll to position [150, 0]
click at [103, 253] on span at bounding box center [102, 250] width 11 height 11
click at [103, 253] on input "E" at bounding box center [102, 250] width 11 height 11
radio input "true"
click at [614, 309] on button "Next" at bounding box center [608, 319] width 55 height 28
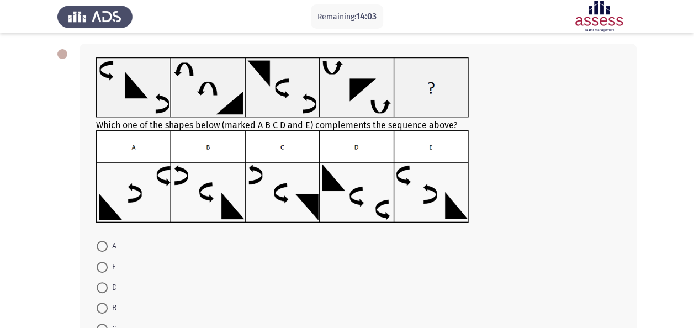
scroll to position [49, 0]
click at [102, 269] on span at bounding box center [102, 267] width 11 height 11
click at [102, 269] on input "E" at bounding box center [102, 267] width 11 height 11
radio input "true"
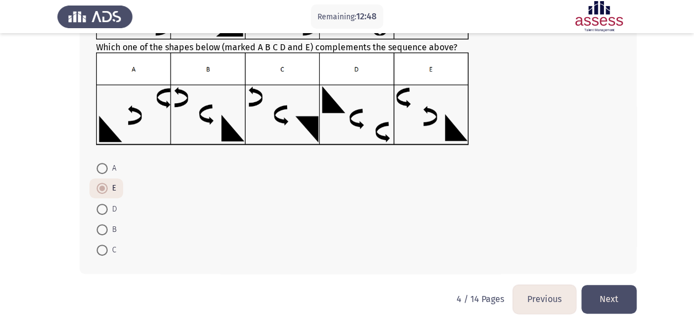
click at [624, 291] on button "Next" at bounding box center [608, 299] width 55 height 28
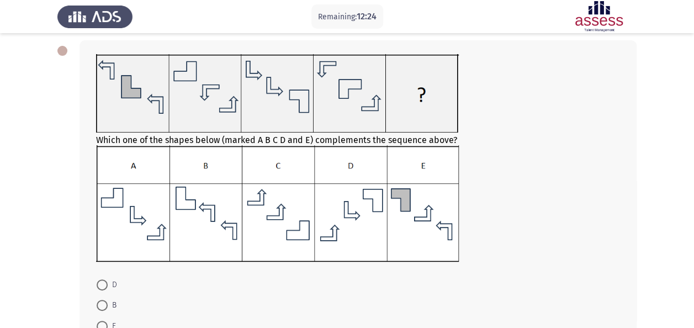
scroll to position [66, 0]
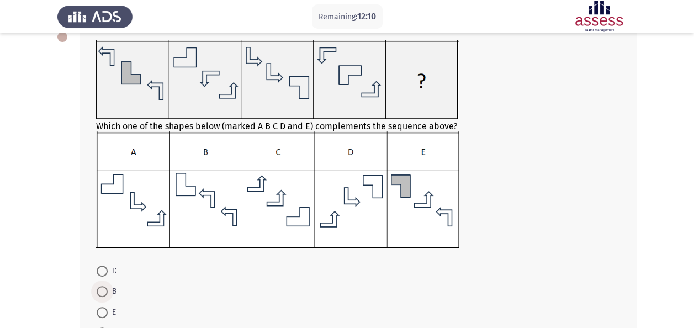
click at [103, 288] on span at bounding box center [102, 291] width 11 height 11
click at [103, 288] on input "B" at bounding box center [102, 291] width 11 height 11
radio input "true"
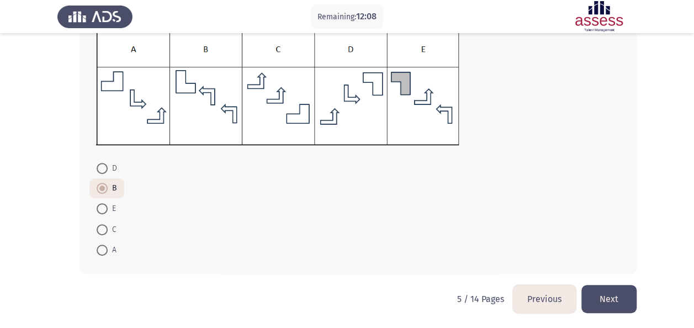
click at [600, 306] on button "Next" at bounding box center [608, 299] width 55 height 28
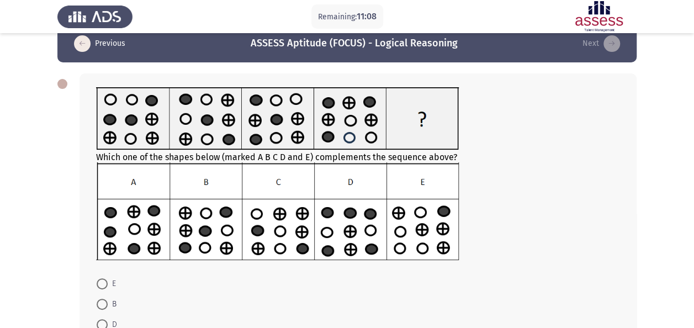
scroll to position [20, 0]
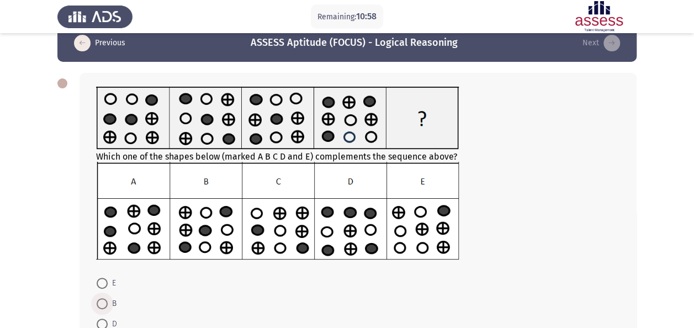
click at [102, 304] on span at bounding box center [102, 304] width 0 height 0
click at [102, 303] on input "B" at bounding box center [102, 303] width 11 height 11
radio input "true"
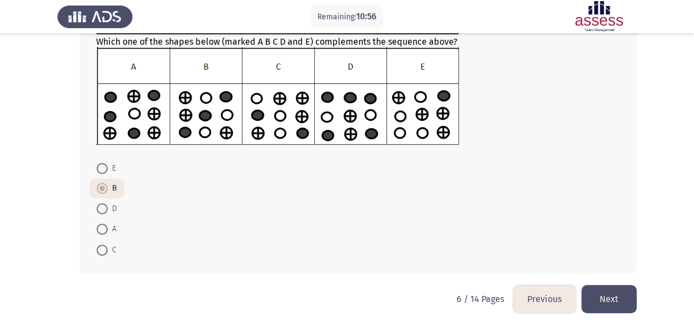
click at [603, 290] on button "Next" at bounding box center [608, 299] width 55 height 28
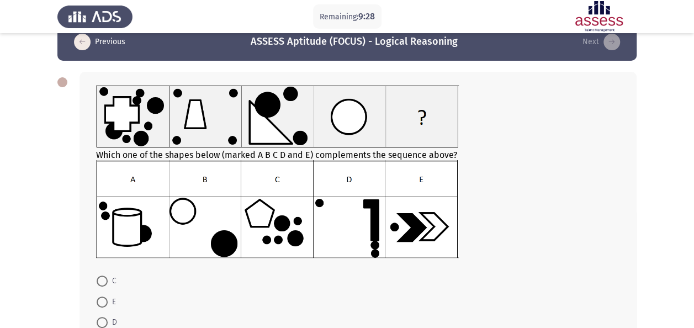
scroll to position [22, 0]
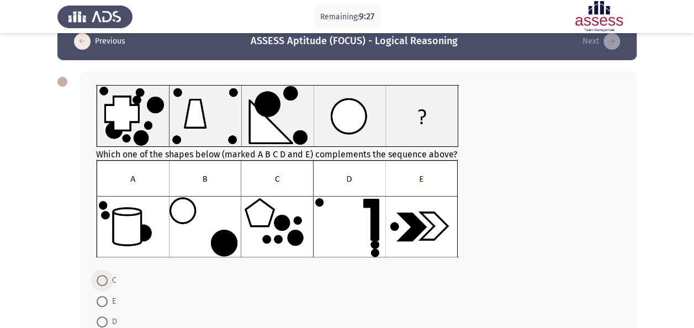
click at [101, 280] on span at bounding box center [102, 280] width 11 height 11
click at [101, 280] on input "C" at bounding box center [102, 280] width 11 height 11
radio input "true"
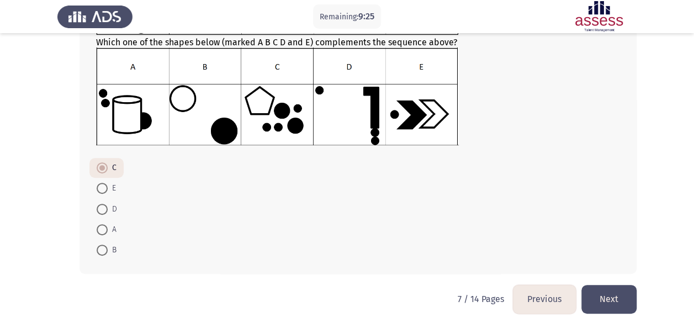
click at [617, 304] on button "Next" at bounding box center [608, 299] width 55 height 28
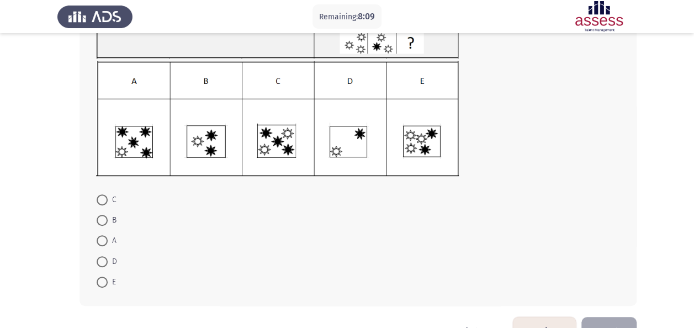
scroll to position [128, 0]
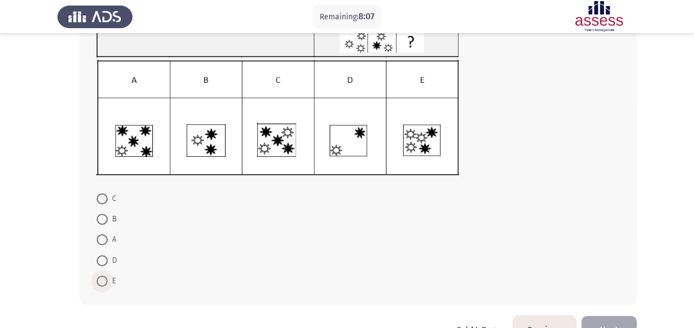
click at [100, 279] on span at bounding box center [102, 280] width 11 height 11
click at [100, 279] on input "E" at bounding box center [102, 280] width 11 height 11
radio input "true"
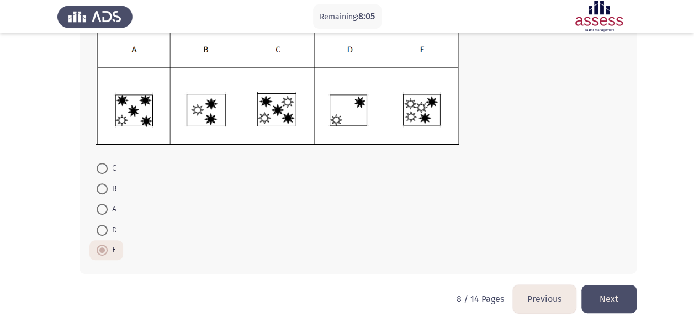
click at [598, 285] on button "Next" at bounding box center [608, 299] width 55 height 28
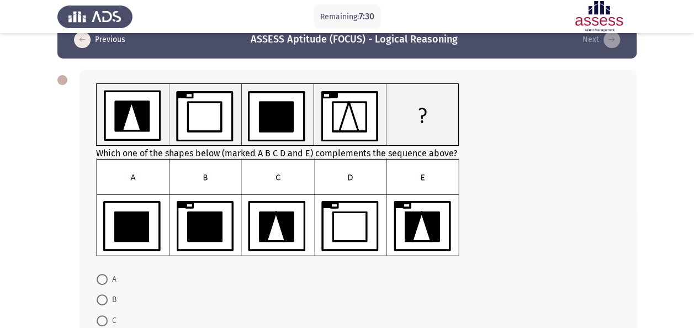
scroll to position [30, 0]
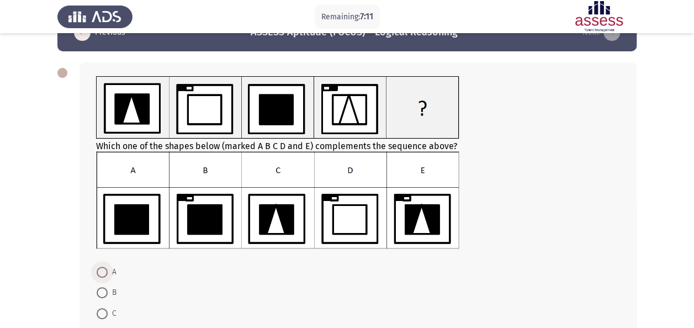
click at [100, 273] on span at bounding box center [102, 272] width 11 height 11
click at [100, 273] on input "A" at bounding box center [102, 272] width 11 height 11
radio input "true"
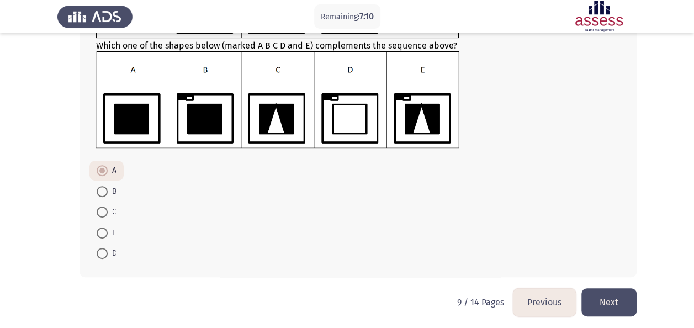
scroll to position [134, 0]
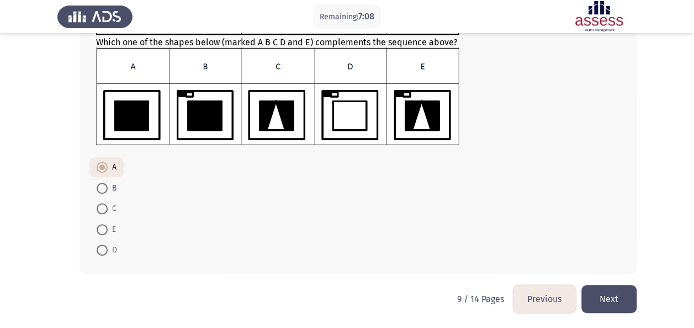
click at [597, 291] on button "Next" at bounding box center [608, 299] width 55 height 28
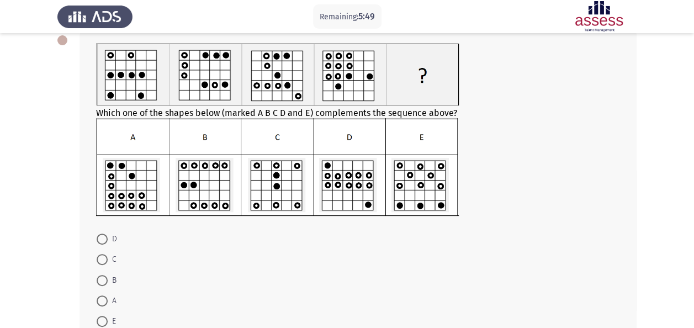
scroll to position [63, 0]
click at [102, 239] on span at bounding box center [102, 239] width 0 height 0
click at [102, 238] on input "D" at bounding box center [102, 239] width 11 height 11
radio input "true"
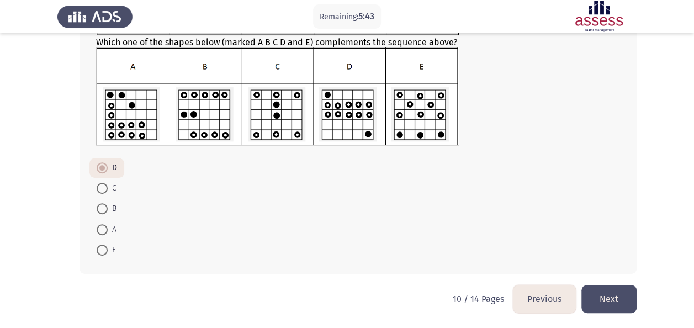
click at [615, 296] on button "Next" at bounding box center [608, 299] width 55 height 28
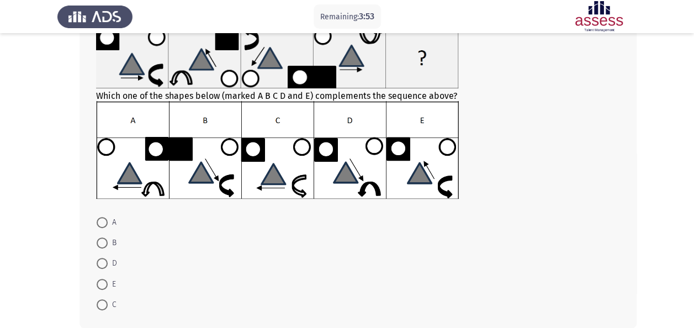
scroll to position [84, 0]
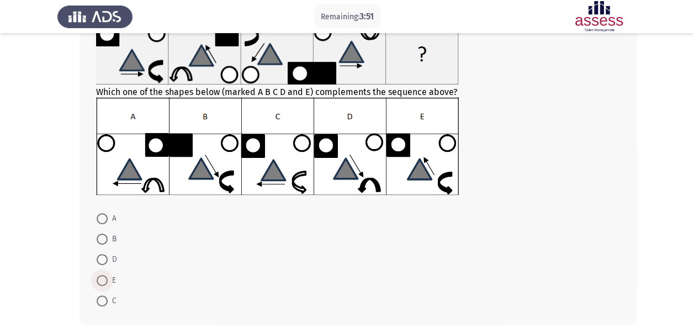
click at [100, 283] on span at bounding box center [102, 280] width 11 height 11
click at [100, 283] on input "E" at bounding box center [102, 280] width 11 height 11
radio input "true"
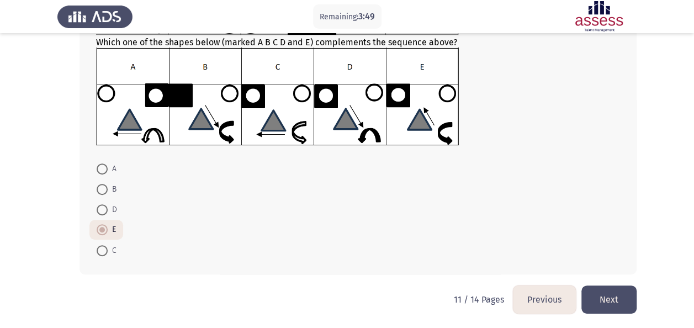
click at [593, 302] on button "Next" at bounding box center [608, 299] width 55 height 28
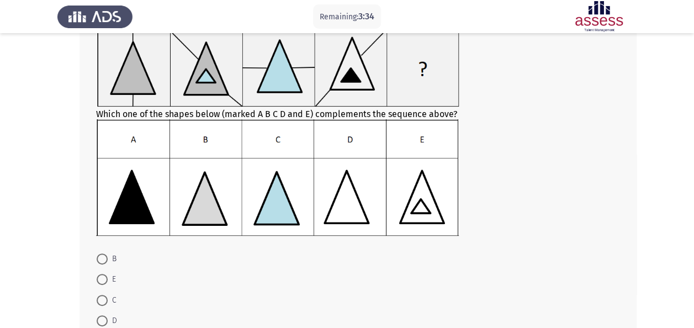
scroll to position [98, 0]
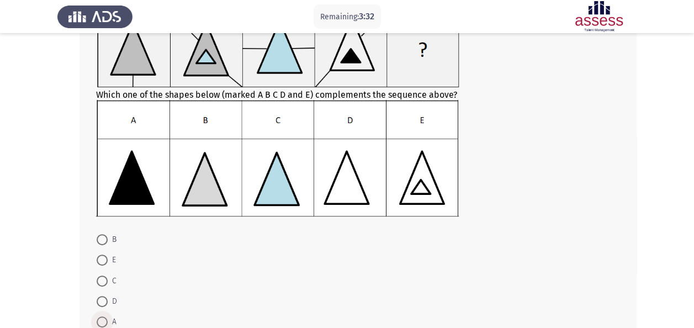
click at [103, 320] on span at bounding box center [102, 321] width 11 height 11
click at [103, 320] on input "A" at bounding box center [102, 321] width 11 height 11
radio input "true"
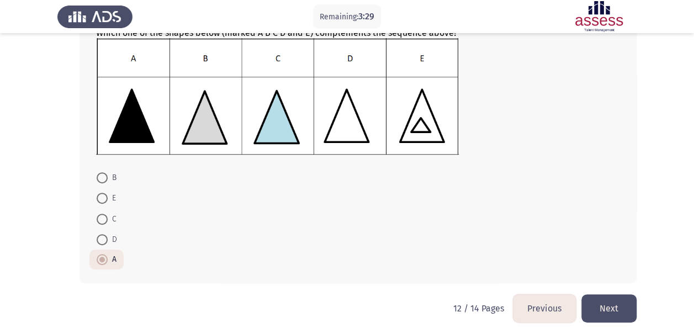
scroll to position [161, 0]
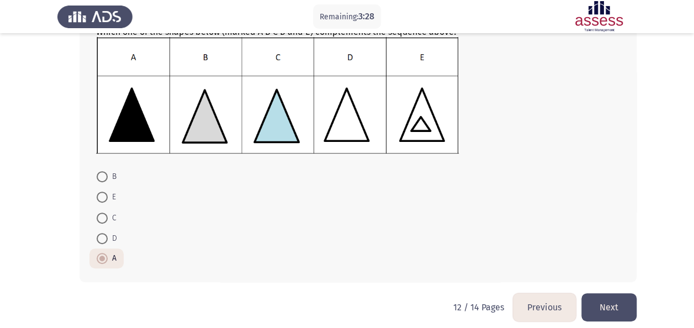
click at [601, 311] on button "Next" at bounding box center [608, 307] width 55 height 28
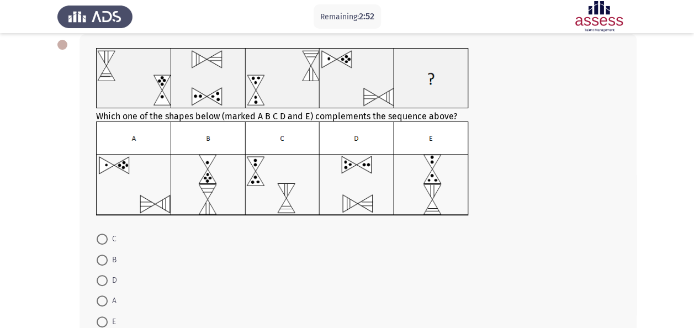
scroll to position [60, 0]
click at [104, 238] on span at bounding box center [102, 237] width 11 height 11
click at [104, 238] on input "C" at bounding box center [102, 237] width 11 height 11
radio input "true"
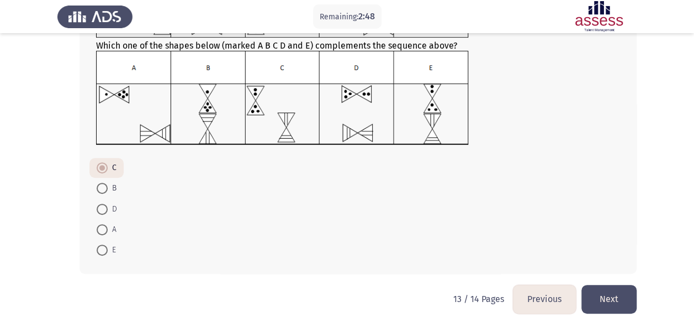
click at [621, 290] on button "Next" at bounding box center [608, 299] width 55 height 28
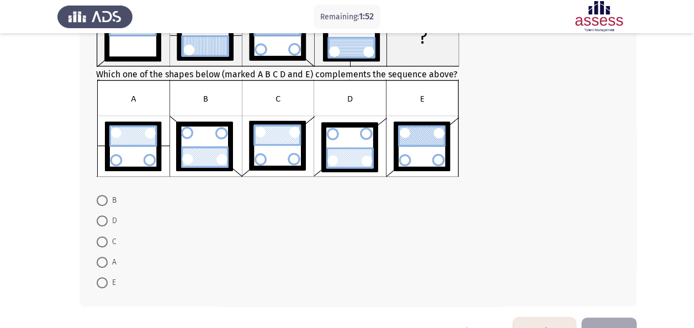
scroll to position [104, 0]
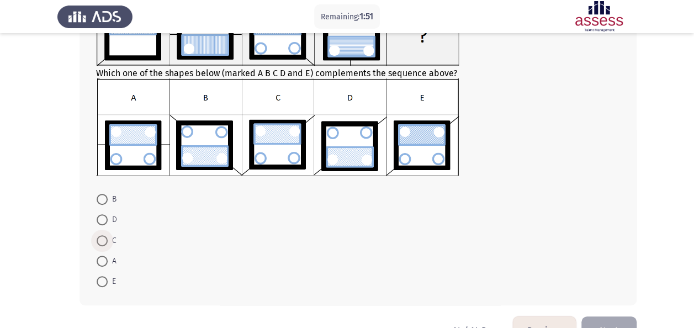
click at [103, 237] on span at bounding box center [102, 240] width 11 height 11
click at [103, 237] on input "C" at bounding box center [102, 240] width 11 height 11
radio input "true"
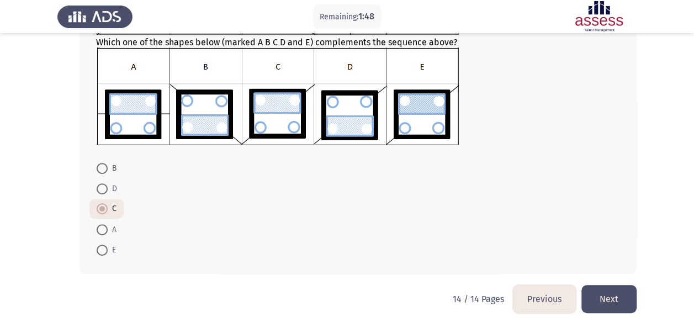
click at [626, 293] on button "Next" at bounding box center [608, 299] width 55 height 28
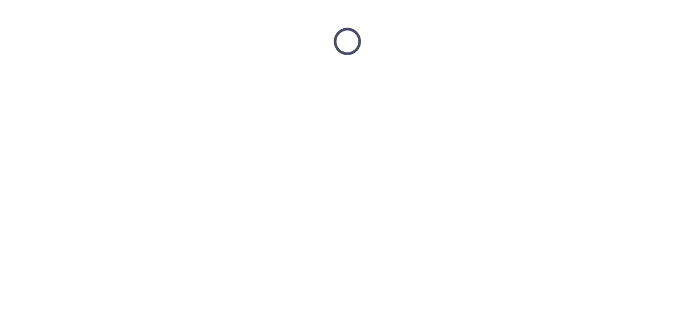
scroll to position [0, 0]
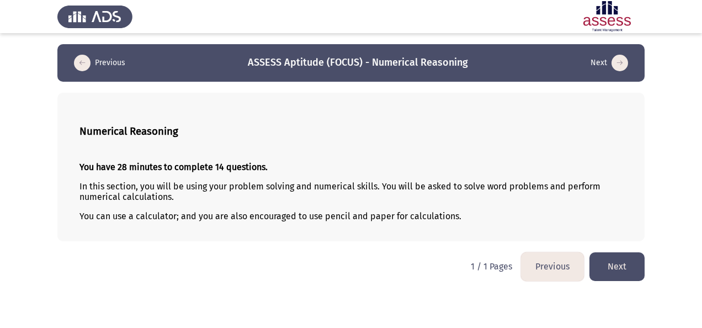
click at [605, 271] on button "Next" at bounding box center [617, 266] width 55 height 28
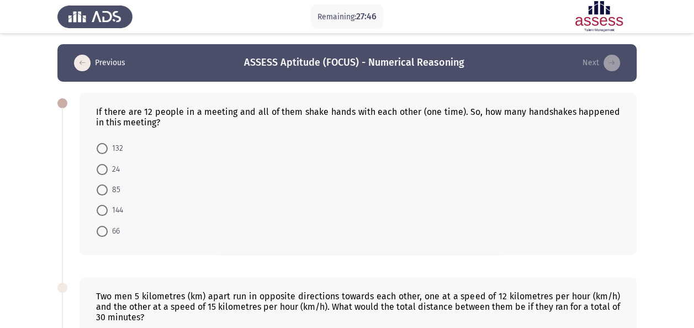
drag, startPoint x: 98, startPoint y: 111, endPoint x: 161, endPoint y: 123, distance: 64.5
click at [161, 123] on div "If there are 12 people in a meeting and all of them shake hands with each other…" at bounding box center [358, 117] width 524 height 21
drag, startPoint x: 96, startPoint y: 110, endPoint x: 149, endPoint y: 121, distance: 54.8
click at [149, 121] on div "If there are 12 people in a meeting and all of them shake hands with each other…" at bounding box center [357, 174] width 557 height 162
drag, startPoint x: 102, startPoint y: 110, endPoint x: 155, endPoint y: 123, distance: 53.8
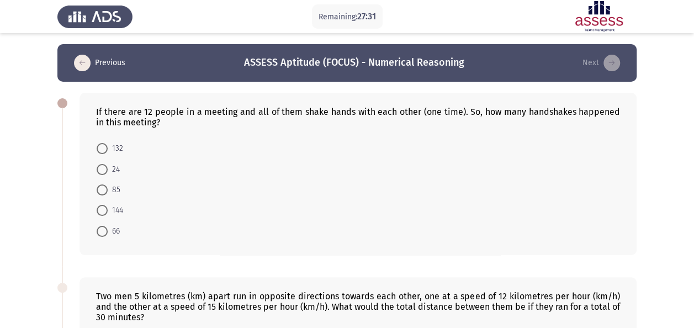
click at [155, 123] on div "If there are 12 people in a meeting and all of them shake hands with each other…" at bounding box center [358, 117] width 524 height 21
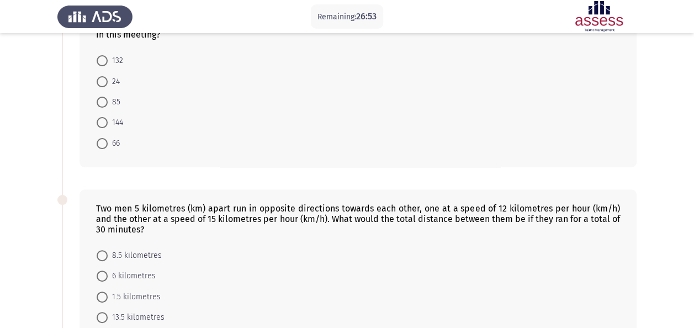
scroll to position [88, 0]
click at [102, 146] on span at bounding box center [102, 142] width 11 height 11
click at [102, 146] on input "66" at bounding box center [102, 142] width 11 height 11
radio input "true"
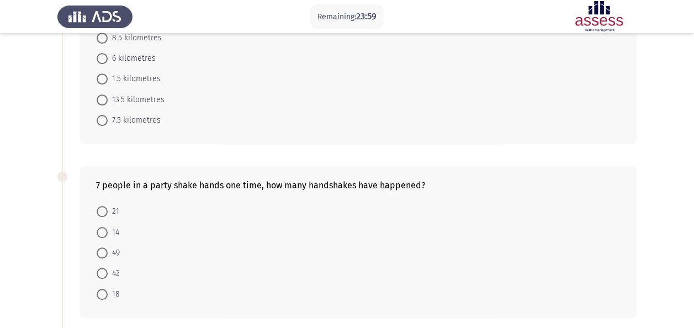
scroll to position [305, 0]
click at [107, 211] on span at bounding box center [102, 210] width 11 height 11
click at [107, 211] on input "21" at bounding box center [102, 210] width 11 height 11
radio input "true"
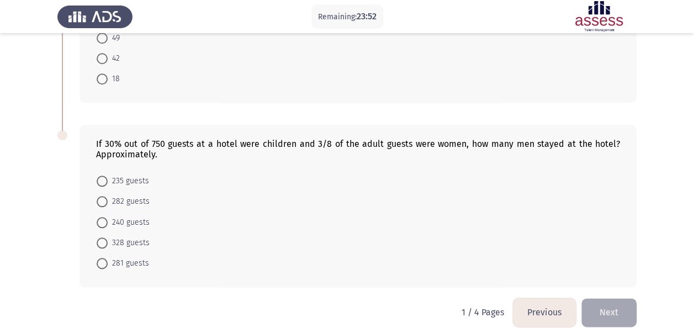
scroll to position [520, 0]
click at [124, 245] on mat-radio-button "328 guests" at bounding box center [122, 242] width 67 height 20
click at [126, 240] on span "328 guests" at bounding box center [129, 242] width 42 height 13
click at [108, 240] on input "328 guests" at bounding box center [102, 242] width 11 height 11
radio input "true"
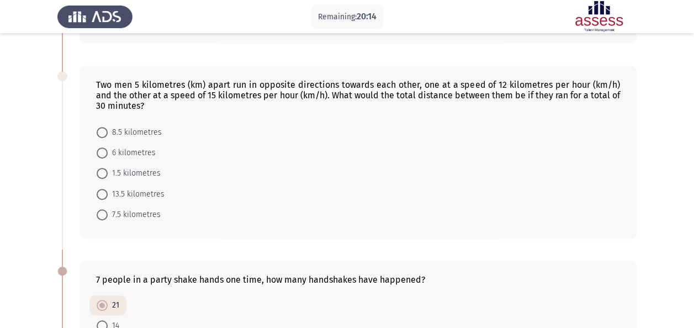
scroll to position [210, 0]
click at [151, 132] on span "8.5 kilometres" at bounding box center [135, 132] width 54 height 13
click at [108, 132] on input "8.5 kilometres" at bounding box center [102, 133] width 11 height 11
radio input "true"
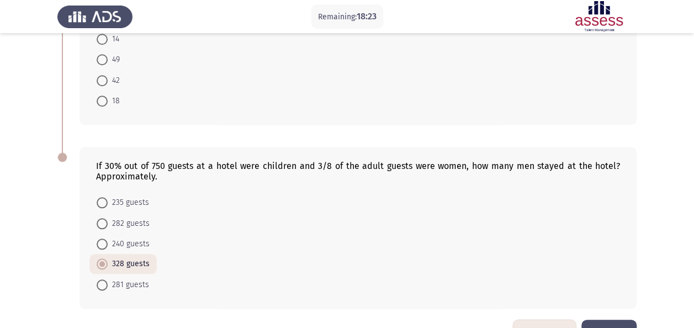
scroll to position [527, 0]
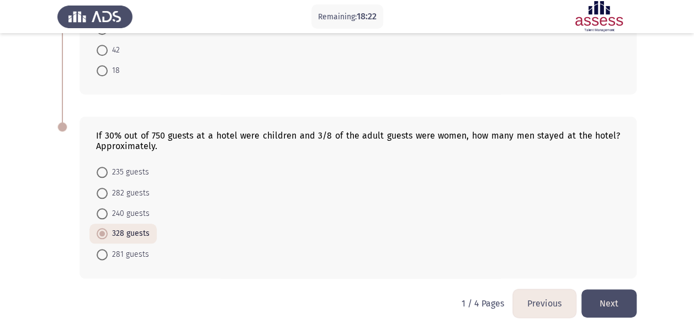
click at [628, 291] on button "Next" at bounding box center [608, 303] width 55 height 28
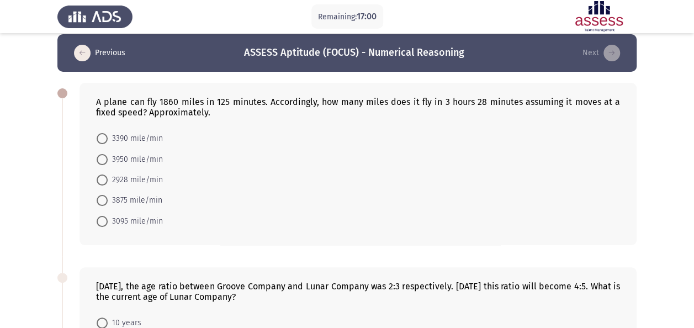
scroll to position [0, 0]
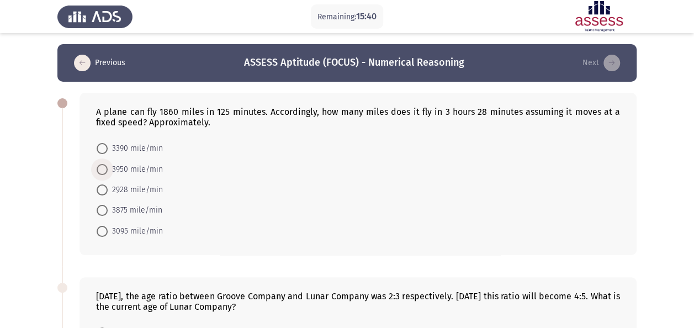
click at [142, 172] on span "3950 mile/min" at bounding box center [135, 169] width 55 height 13
click at [108, 172] on input "3950 mile/min" at bounding box center [102, 169] width 11 height 11
radio input "true"
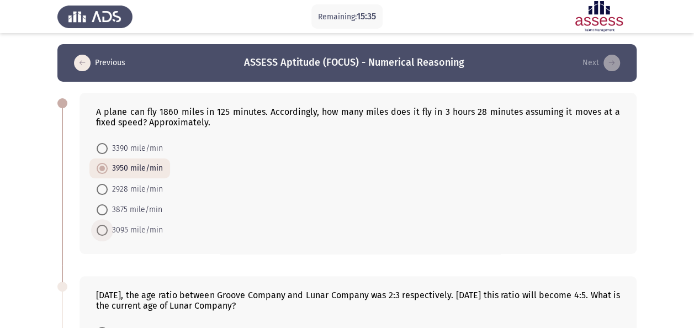
click at [151, 226] on span "3095 mile/min" at bounding box center [135, 230] width 55 height 13
click at [108, 226] on input "3095 mile/min" at bounding box center [102, 230] width 11 height 11
radio input "true"
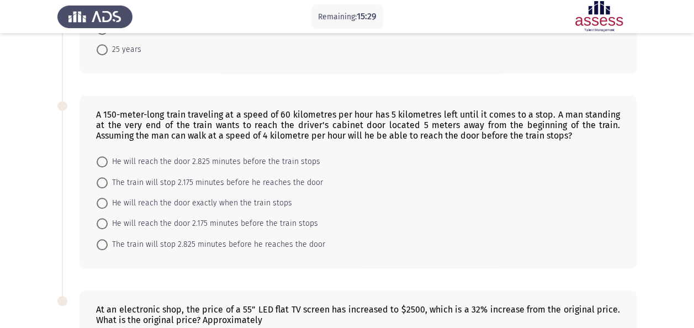
scroll to position [368, 0]
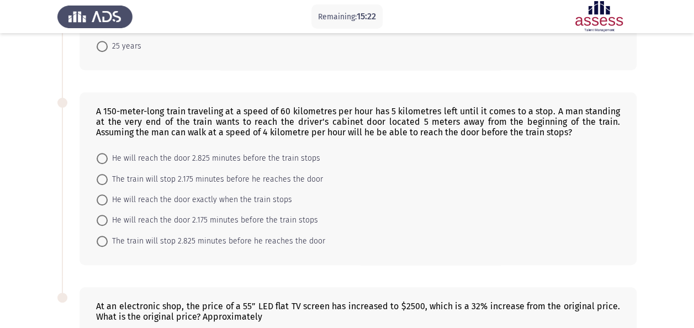
click at [204, 230] on mat-radio-button "The train will stop 2.825 minutes before he reaches the door" at bounding box center [210, 240] width 243 height 20
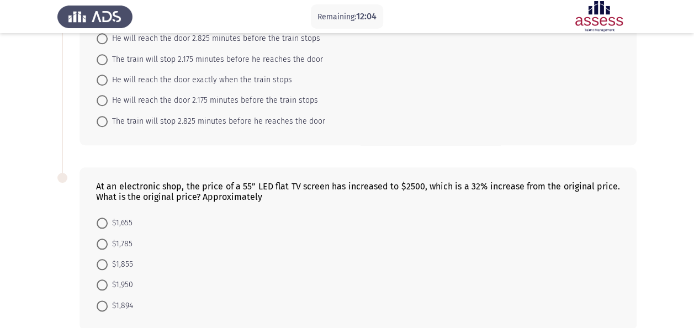
scroll to position [489, 0]
click at [102, 299] on span at bounding box center [102, 304] width 11 height 11
click at [102, 299] on input "$1,894" at bounding box center [102, 304] width 11 height 11
radio input "true"
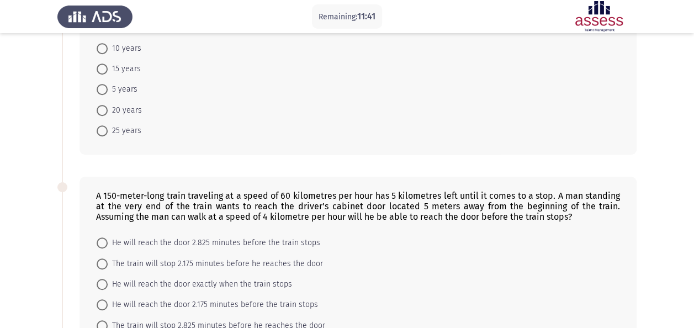
scroll to position [287, 0]
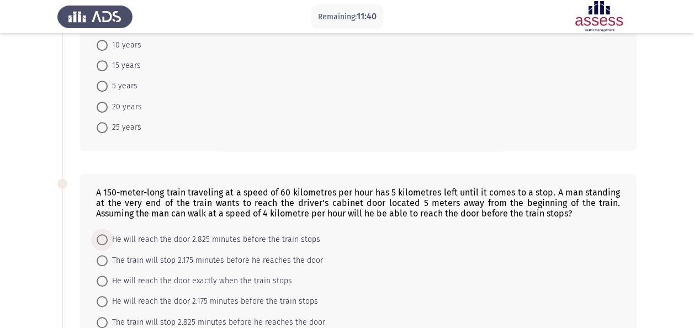
click at [244, 237] on span "He will reach the door 2.825 minutes before the train stops" at bounding box center [214, 239] width 213 height 13
click at [108, 237] on input "He will reach the door 2.825 minutes before the train stops" at bounding box center [102, 239] width 11 height 11
radio input "true"
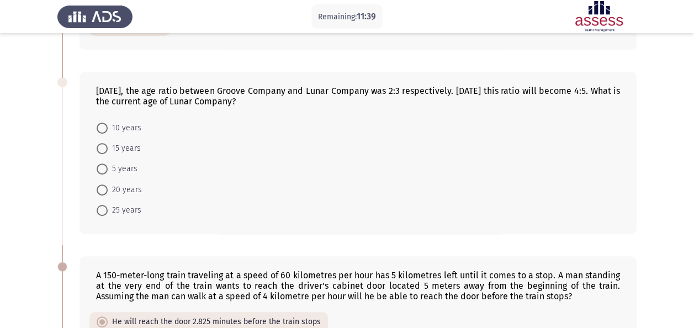
scroll to position [203, 0]
click at [113, 167] on span "5 years" at bounding box center [123, 169] width 30 height 13
click at [108, 167] on input "5 years" at bounding box center [102, 170] width 11 height 11
radio input "true"
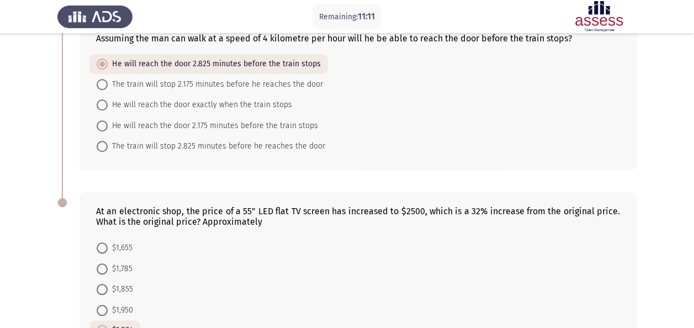
scroll to position [537, 0]
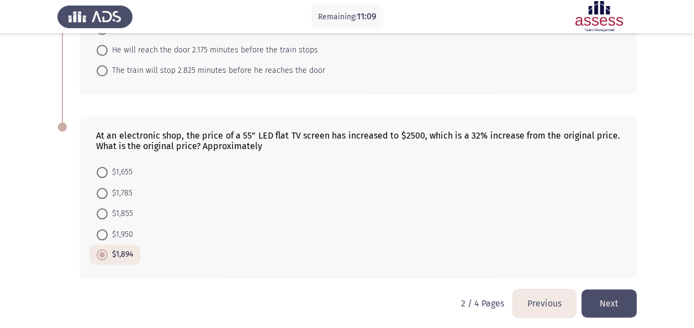
click at [597, 297] on button "Next" at bounding box center [608, 303] width 55 height 28
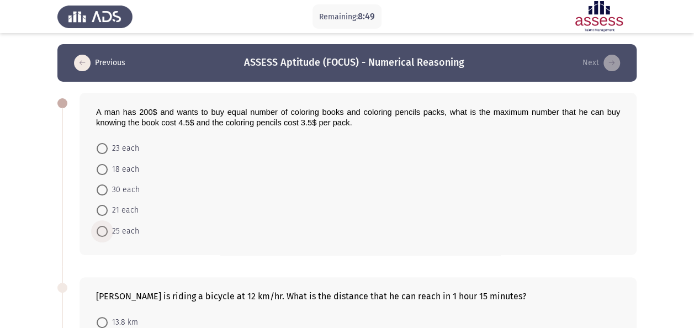
click at [126, 226] on span "25 each" at bounding box center [123, 231] width 31 height 13
click at [108, 226] on input "25 each" at bounding box center [102, 231] width 11 height 11
radio input "true"
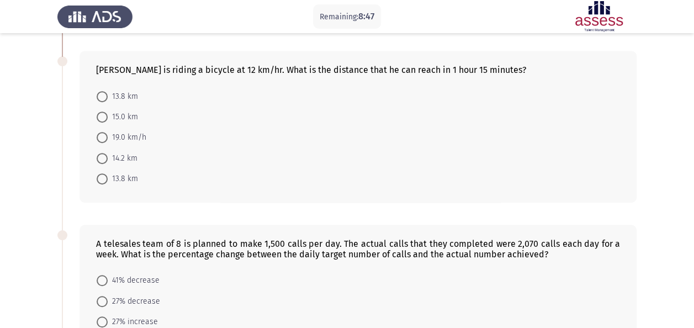
scroll to position [226, 0]
click at [109, 116] on span "15.0 km" at bounding box center [123, 115] width 30 height 13
click at [108, 116] on input "15.0 km" at bounding box center [102, 115] width 11 height 11
radio input "true"
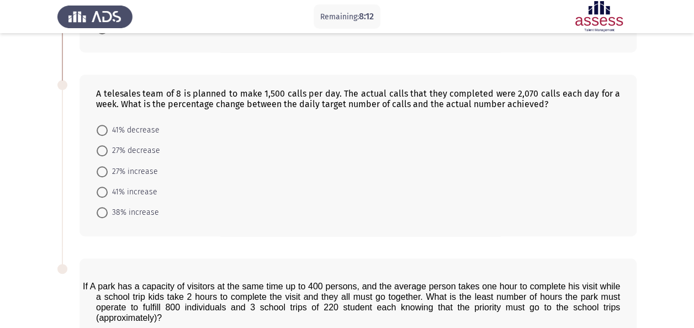
scroll to position [376, 0]
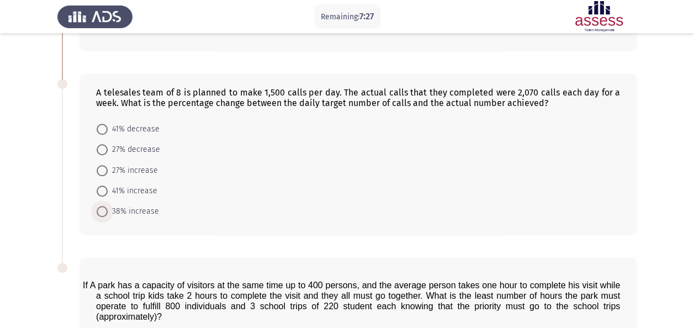
click at [106, 206] on span at bounding box center [102, 211] width 11 height 11
click at [106, 206] on input "38% increase" at bounding box center [102, 211] width 11 height 11
radio input "true"
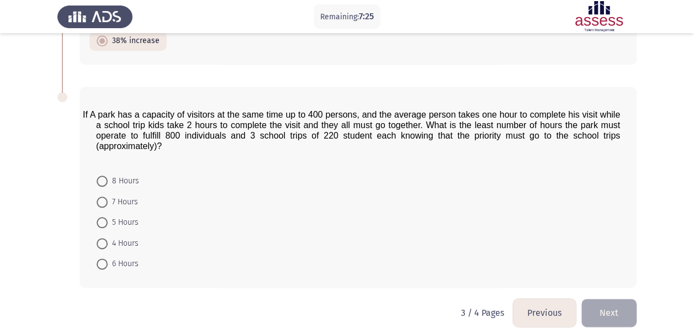
scroll to position [549, 0]
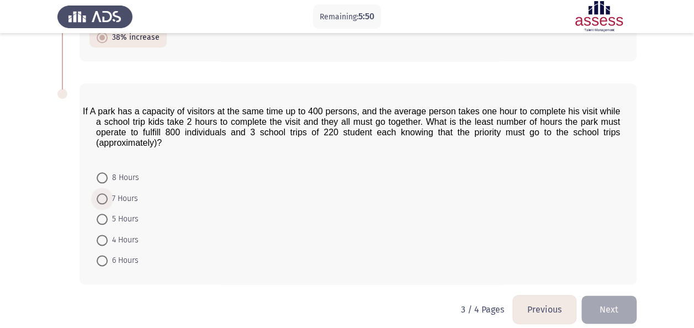
click at [106, 196] on span at bounding box center [102, 198] width 11 height 11
click at [106, 196] on input "7 Hours" at bounding box center [102, 198] width 11 height 11
radio input "true"
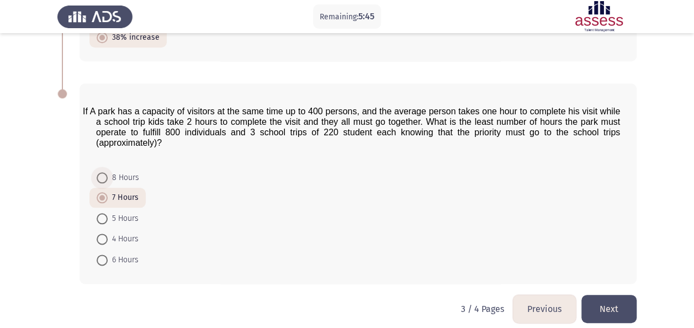
click at [99, 176] on span at bounding box center [102, 177] width 11 height 11
click at [99, 176] on input "8 Hours" at bounding box center [102, 177] width 11 height 11
radio input "true"
click at [117, 212] on span "5 Hours" at bounding box center [123, 218] width 31 height 13
click at [108, 213] on input "5 Hours" at bounding box center [102, 218] width 11 height 11
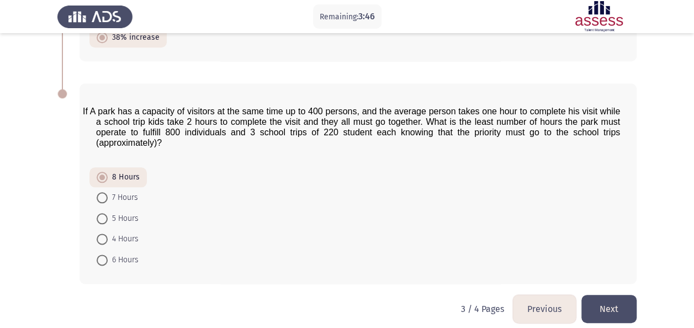
radio input "true"
click at [626, 304] on button "Next" at bounding box center [608, 309] width 55 height 28
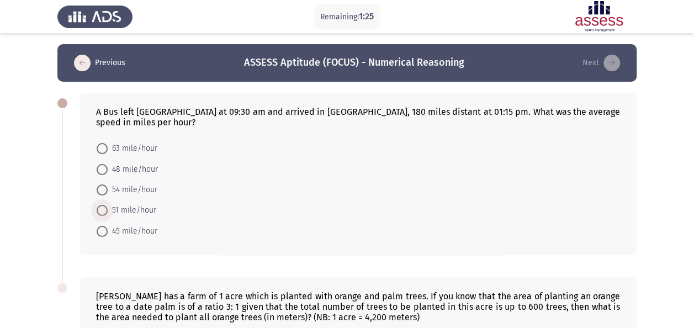
click at [145, 204] on span "51 mile/hour" at bounding box center [132, 210] width 49 height 13
click at [108, 205] on input "51 mile/hour" at bounding box center [102, 210] width 11 height 11
radio input "true"
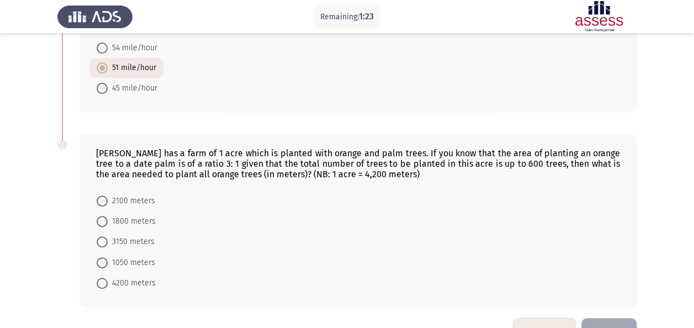
scroll to position [163, 0]
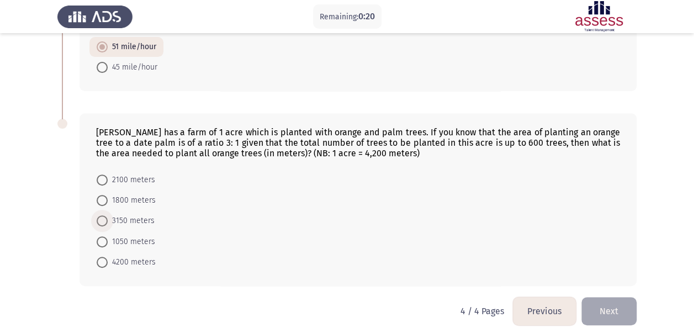
click at [140, 214] on span "3150 meters" at bounding box center [131, 220] width 47 height 13
click at [108, 215] on input "3150 meters" at bounding box center [102, 220] width 11 height 11
radio input "true"
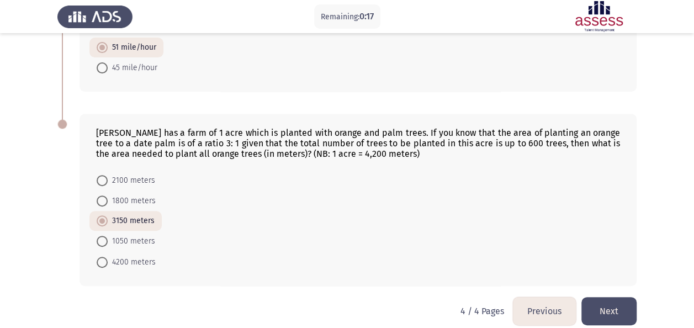
click at [593, 297] on button "Next" at bounding box center [608, 311] width 55 height 28
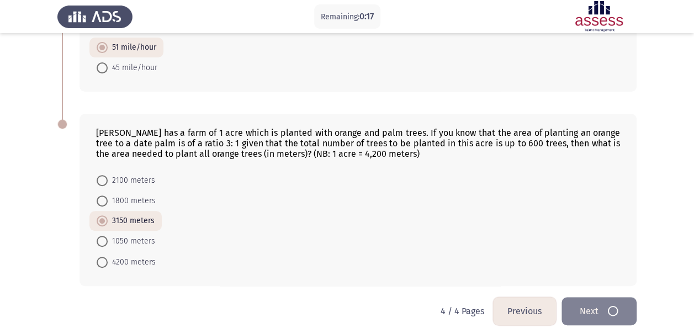
scroll to position [0, 0]
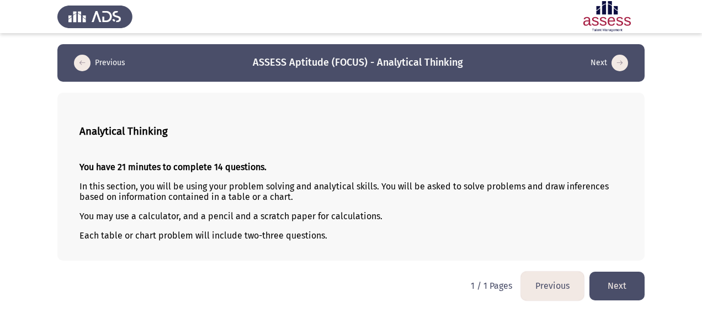
click at [606, 290] on button "Next" at bounding box center [617, 286] width 55 height 28
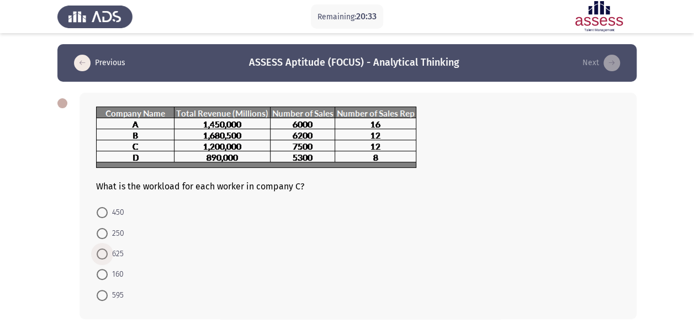
click at [116, 253] on span "625" at bounding box center [116, 253] width 16 height 13
click at [108, 253] on input "625" at bounding box center [102, 253] width 11 height 11
radio input "true"
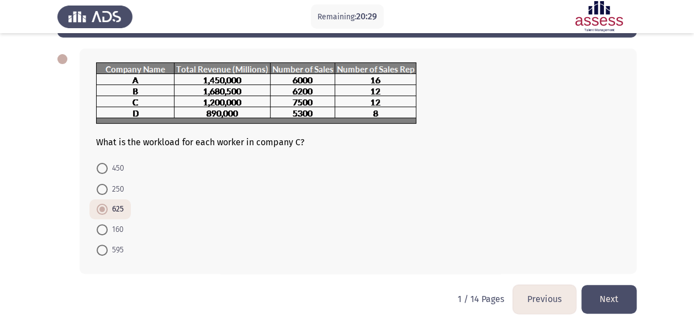
click at [606, 290] on button "Next" at bounding box center [608, 299] width 55 height 28
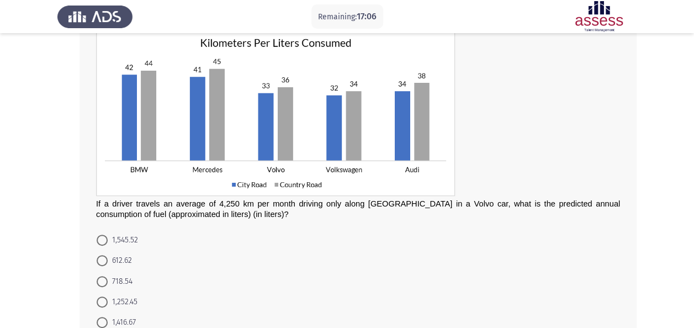
scroll to position [76, 0]
click at [121, 262] on span "612.62" at bounding box center [120, 261] width 24 height 13
click at [108, 262] on input "612.62" at bounding box center [102, 261] width 11 height 11
radio input "true"
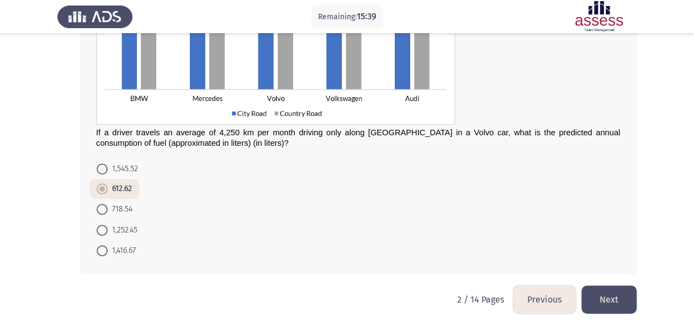
scroll to position [138, 0]
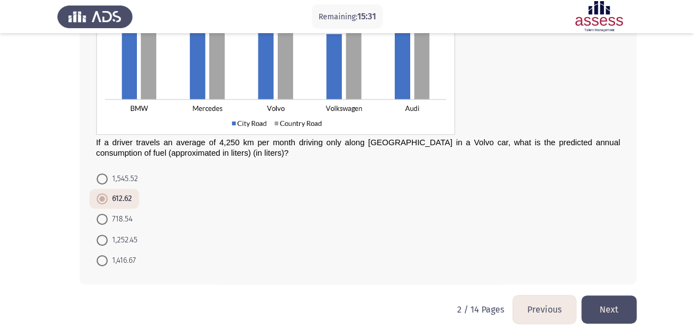
click at [630, 309] on button "Next" at bounding box center [608, 309] width 55 height 28
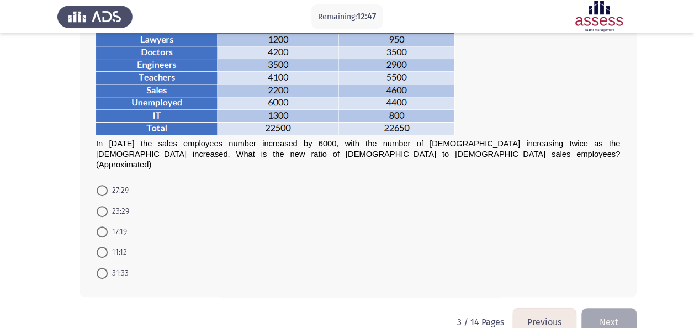
scroll to position [85, 0]
click at [105, 268] on span at bounding box center [102, 273] width 11 height 11
click at [105, 268] on input "31:33" at bounding box center [102, 273] width 11 height 11
radio input "true"
click at [603, 317] on button "Next" at bounding box center [608, 322] width 55 height 28
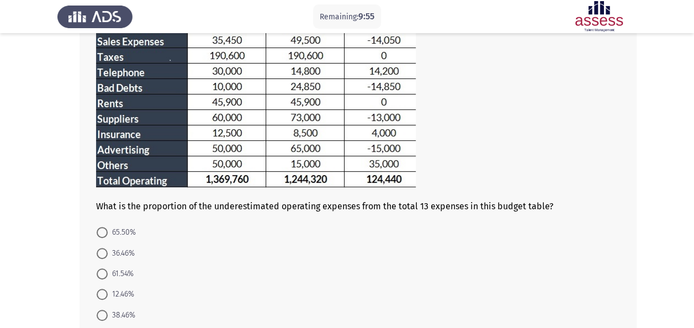
scroll to position [206, 0]
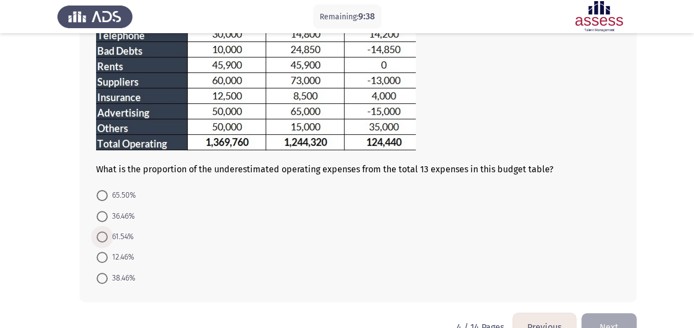
click at [116, 233] on span "61.54%" at bounding box center [121, 236] width 26 height 13
click at [108, 233] on input "61.54%" at bounding box center [102, 236] width 11 height 11
radio input "true"
click at [592, 312] on button "Next" at bounding box center [608, 326] width 55 height 28
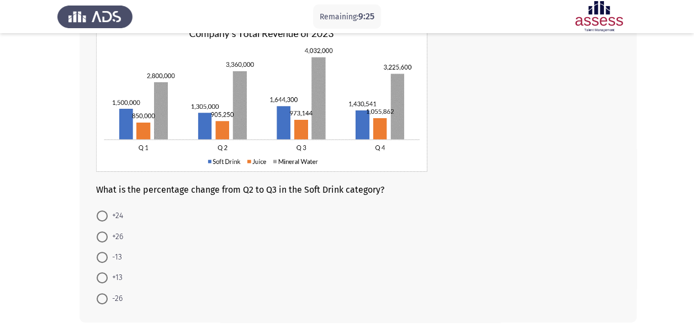
scroll to position [85, 0]
click at [107, 236] on span at bounding box center [102, 236] width 11 height 11
click at [107, 236] on input "+26" at bounding box center [102, 236] width 11 height 11
radio input "true"
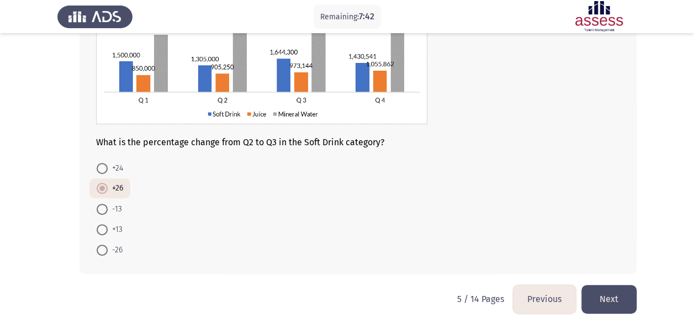
click at [633, 301] on button "Next" at bounding box center [608, 299] width 55 height 28
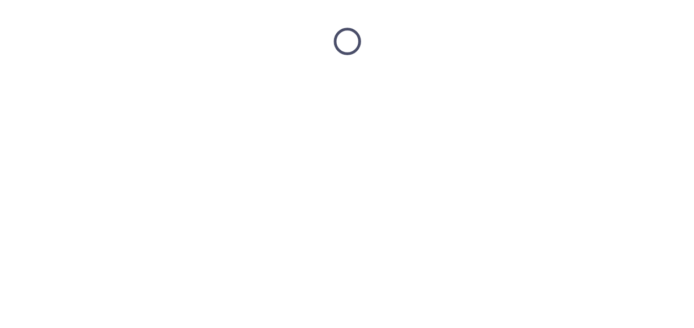
scroll to position [0, 0]
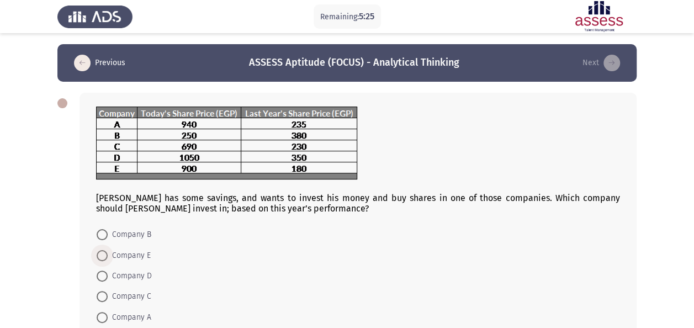
click at [107, 251] on span at bounding box center [102, 255] width 11 height 11
click at [107, 251] on input "Company E" at bounding box center [102, 255] width 11 height 11
radio input "true"
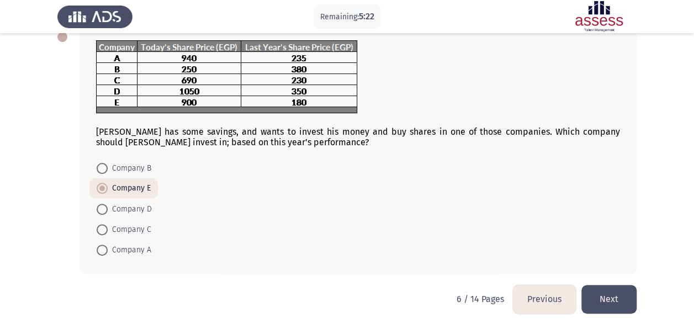
click at [614, 299] on button "Next" at bounding box center [608, 299] width 55 height 28
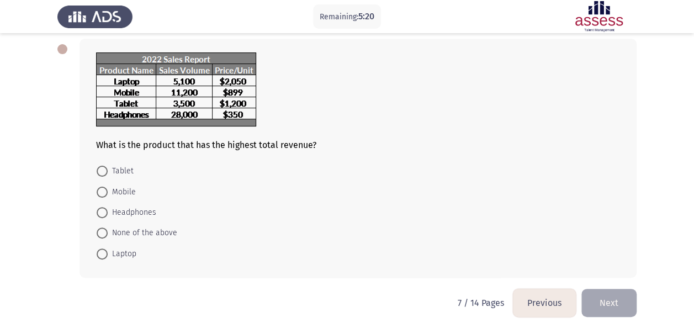
scroll to position [55, 0]
click at [150, 211] on span "Headphones" at bounding box center [132, 211] width 49 height 13
click at [108, 211] on input "Headphones" at bounding box center [102, 211] width 11 height 11
radio input "true"
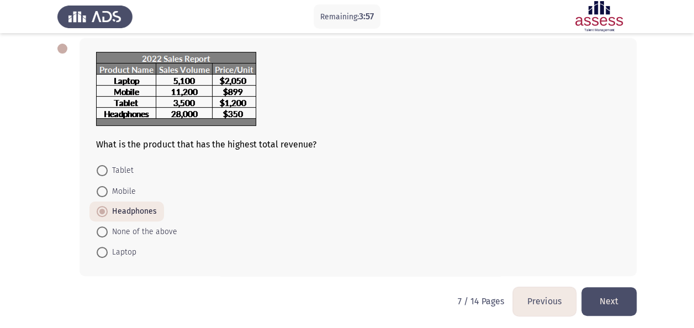
click at [608, 296] on button "Next" at bounding box center [608, 301] width 55 height 28
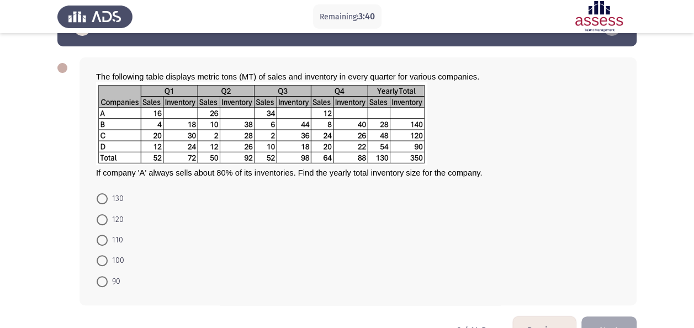
scroll to position [38, 0]
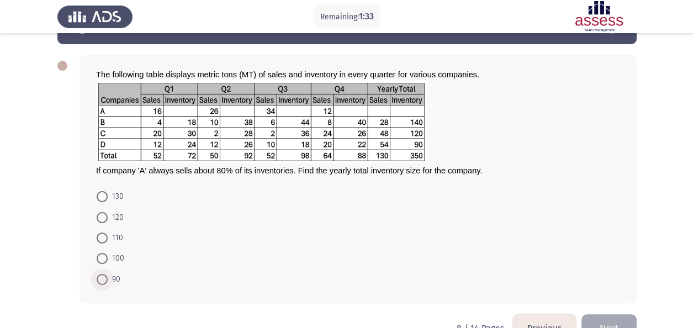
click at [113, 278] on span "90" at bounding box center [114, 279] width 13 height 13
click at [108, 278] on input "90" at bounding box center [102, 279] width 11 height 11
radio input "true"
click at [601, 319] on button "Next" at bounding box center [608, 327] width 55 height 28
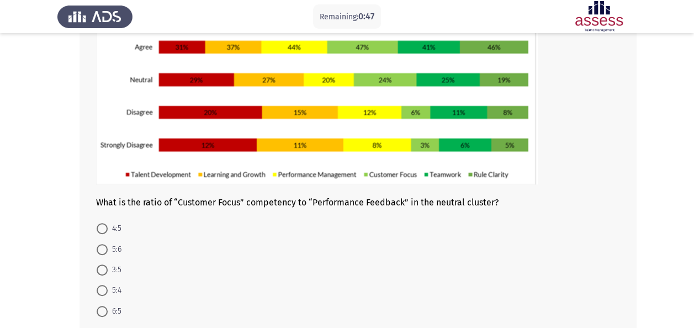
scroll to position [135, 0]
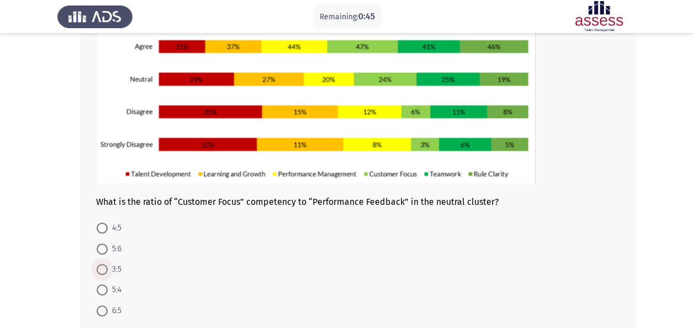
click at [108, 268] on span "3:5" at bounding box center [115, 269] width 14 height 13
click at [108, 268] on input "3:5" at bounding box center [102, 269] width 11 height 11
radio input "true"
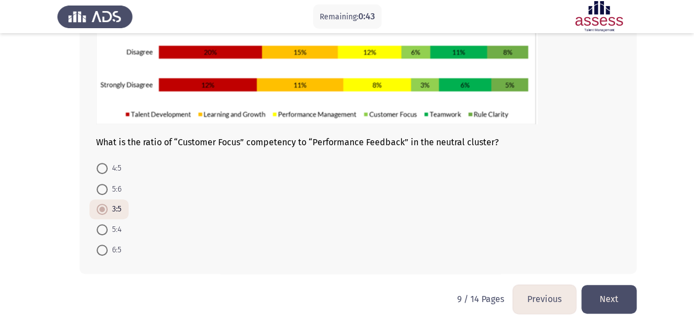
click at [611, 296] on button "Next" at bounding box center [608, 299] width 55 height 28
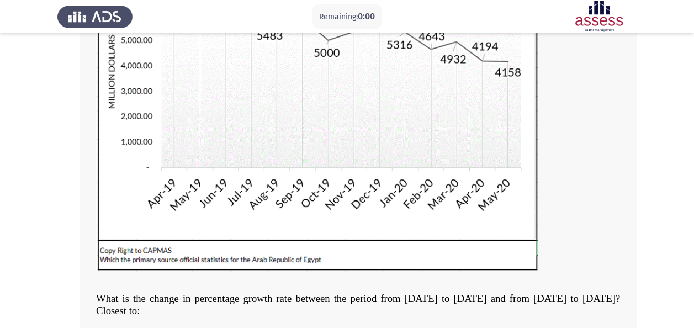
scroll to position [0, 0]
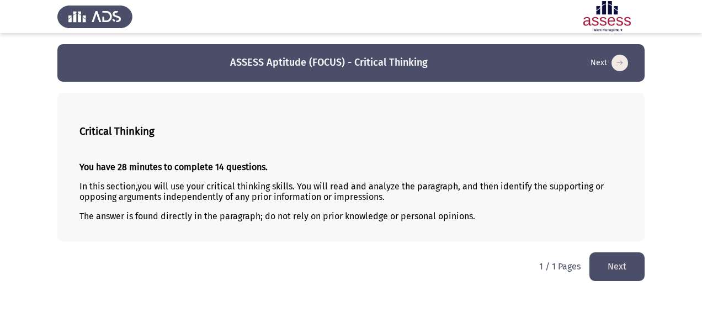
click at [613, 275] on button "Next" at bounding box center [617, 266] width 55 height 28
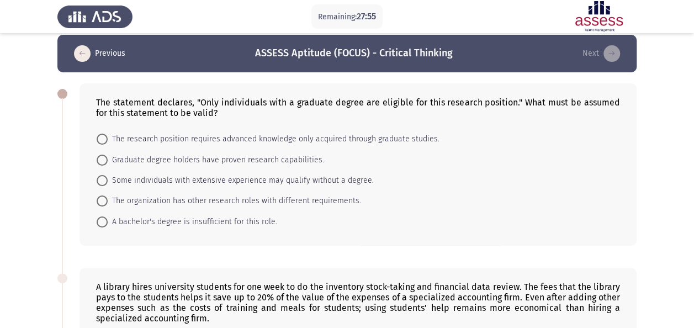
scroll to position [11, 0]
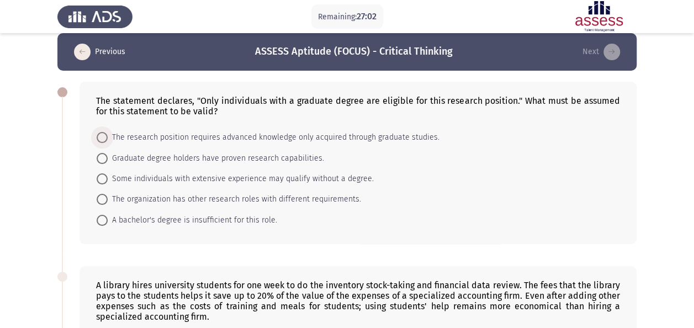
click at [309, 138] on span "The research position requires advanced knowledge only acquired through graduat…" at bounding box center [274, 137] width 332 height 13
click at [108, 138] on input "The research position requires advanced knowledge only acquired through graduat…" at bounding box center [102, 137] width 11 height 11
radio input "true"
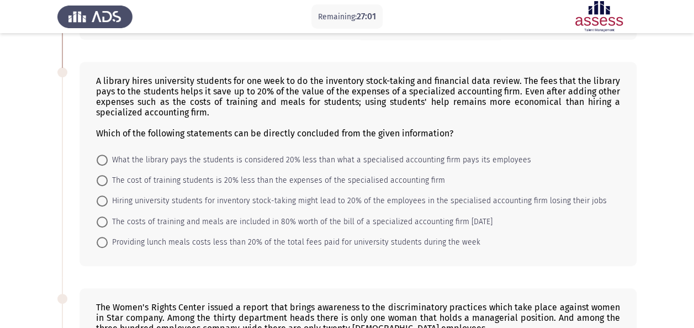
scroll to position [221, 0]
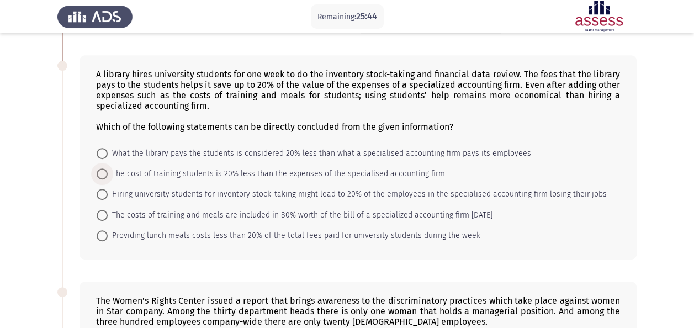
click at [340, 167] on span "The cost of training students is 20% less than the expenses of the specialised …" at bounding box center [276, 173] width 337 height 13
click at [108, 168] on input "The cost of training students is 20% less than the expenses of the specialised …" at bounding box center [102, 173] width 11 height 11
radio input "true"
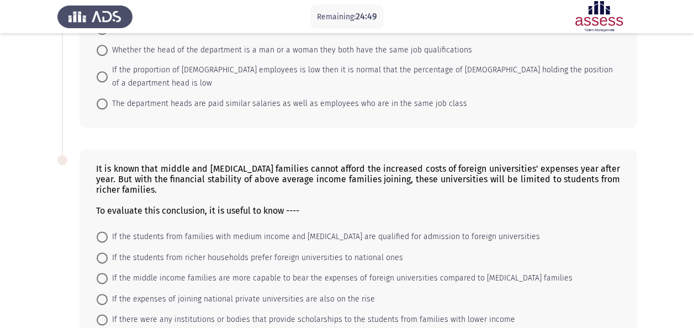
scroll to position [631, 0]
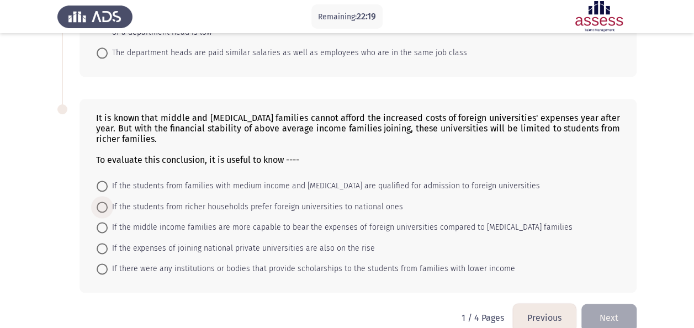
click at [322, 200] on span "If the students from richer households prefer foreign universities to national …" at bounding box center [255, 206] width 295 height 13
click at [108, 202] on input "If the students from richer households prefer foreign universities to national …" at bounding box center [102, 207] width 11 height 11
radio input "true"
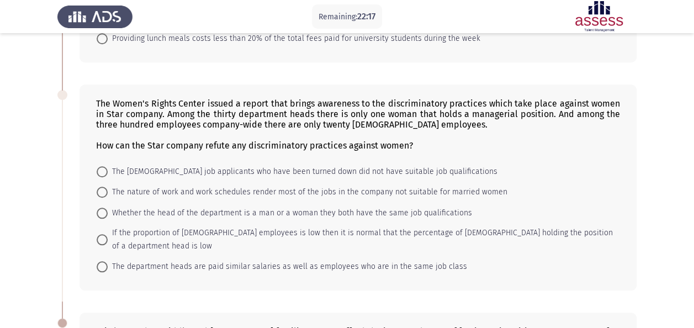
scroll to position [416, 0]
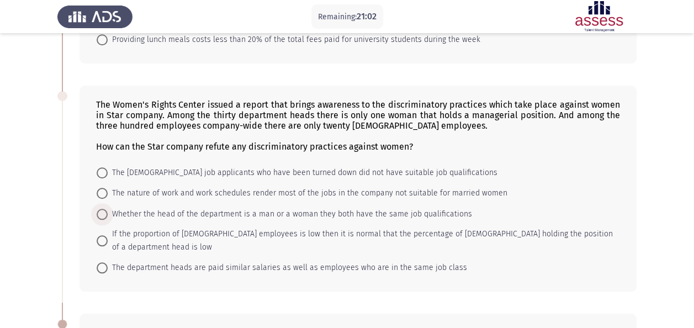
click at [342, 208] on span "Whether the head of the department is a man or a woman they both have the same …" at bounding box center [290, 214] width 364 height 13
click at [108, 209] on input "Whether the head of the department is a man or a woman they both have the same …" at bounding box center [102, 214] width 11 height 11
radio input "true"
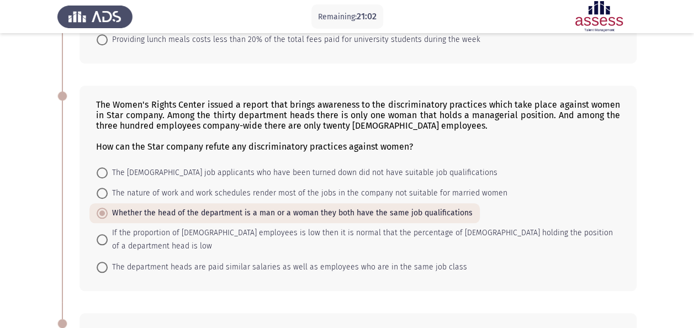
scroll to position [630, 0]
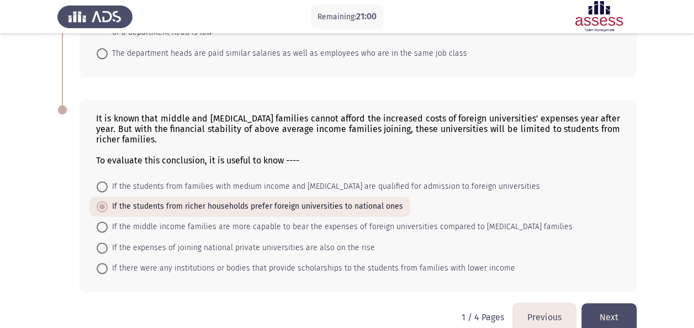
click at [632, 303] on button "Next" at bounding box center [608, 317] width 55 height 28
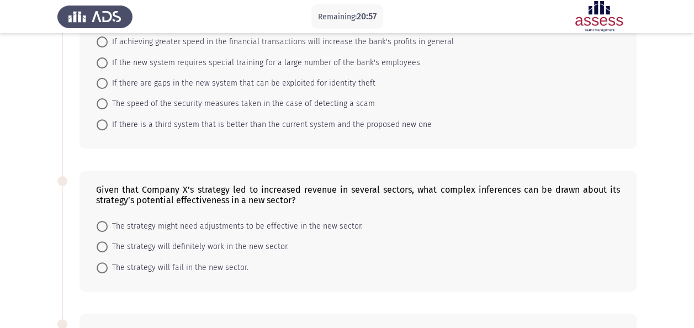
scroll to position [0, 0]
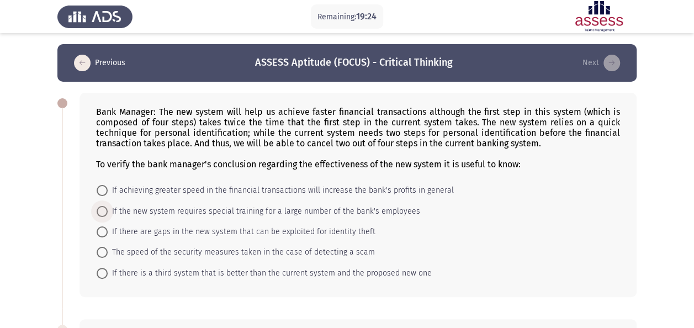
click at [402, 215] on span "If the new system requires special training for a large number of the bank's em…" at bounding box center [264, 211] width 312 height 13
click at [108, 215] on input "If the new system requires special training for a large number of the bank's em…" at bounding box center [102, 211] width 11 height 11
radio input "true"
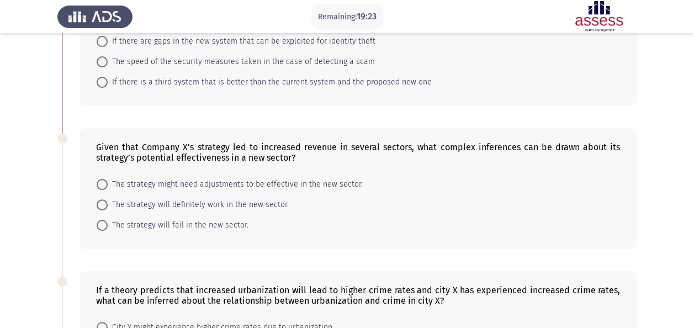
scroll to position [240, 0]
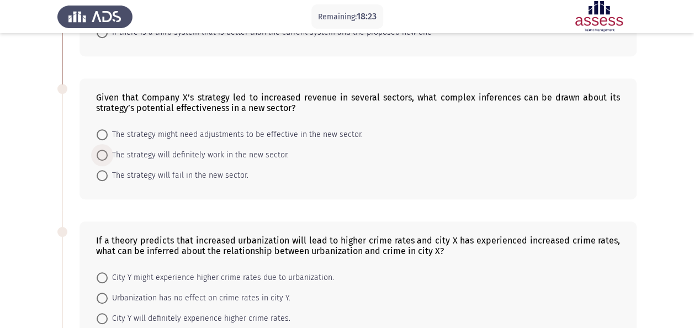
click at [245, 149] on span "The strategy will definitely work in the new sector." at bounding box center [198, 155] width 181 height 13
click at [108, 150] on input "The strategy will definitely work in the new sector." at bounding box center [102, 155] width 11 height 11
radio input "true"
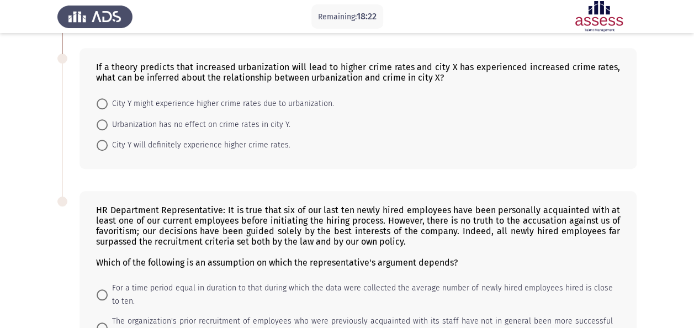
scroll to position [413, 0]
click at [226, 103] on span "City Y might experience higher crime rates due to urbanization." at bounding box center [221, 103] width 226 height 13
click at [108, 103] on input "City Y might experience higher crime rates due to urbanization." at bounding box center [102, 103] width 11 height 11
radio input "true"
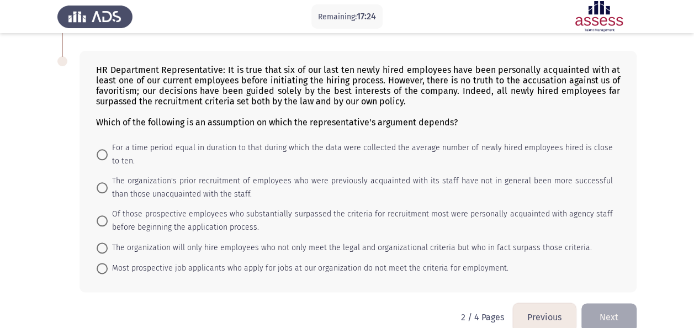
scroll to position [559, 0]
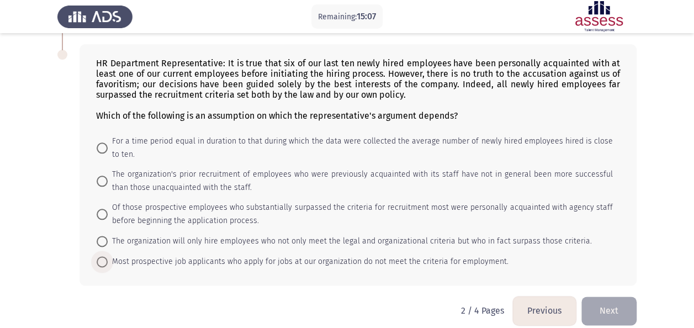
click at [131, 255] on span "Most prospective job applicants who apply for jobs at our organization do not m…" at bounding box center [308, 261] width 401 height 13
click at [108, 256] on input "Most prospective job applicants who apply for jobs at our organization do not m…" at bounding box center [102, 261] width 11 height 11
radio input "true"
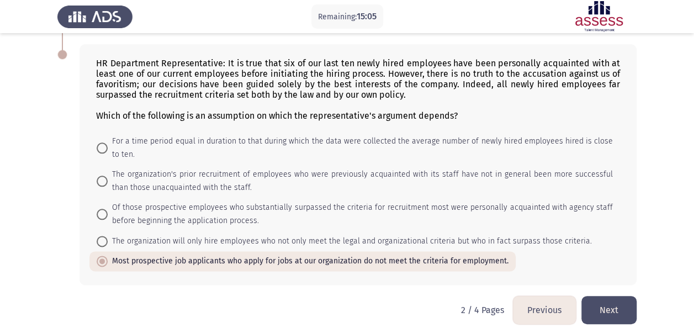
click at [627, 304] on button "Next" at bounding box center [608, 310] width 55 height 28
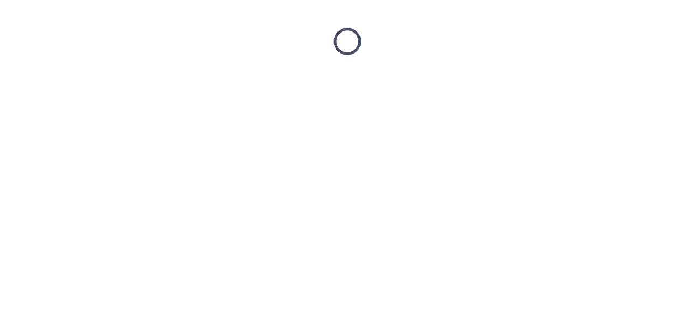
scroll to position [0, 0]
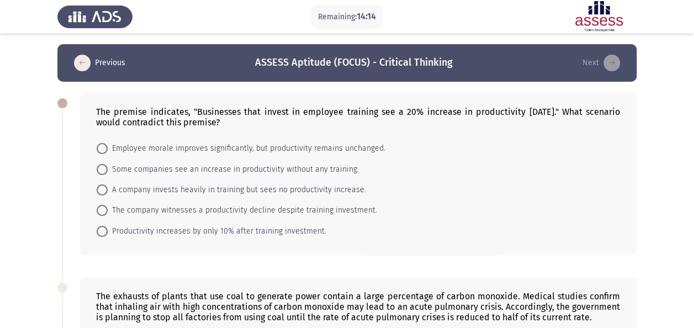
click at [310, 186] on span "A company invests heavily in training but sees no productivity increase." at bounding box center [237, 189] width 258 height 13
click at [108, 186] on input "A company invests heavily in training but sees no productivity increase." at bounding box center [102, 189] width 11 height 11
radio input "true"
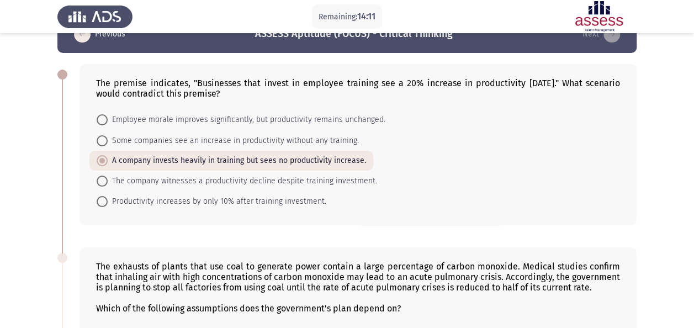
scroll to position [28, 0]
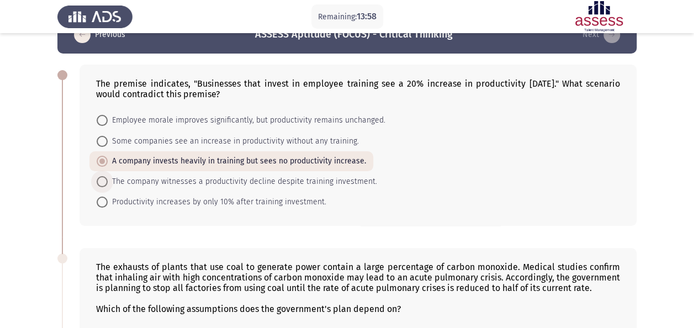
click at [290, 184] on span "The company witnesses a productivity decline despite training investment." at bounding box center [242, 181] width 269 height 13
click at [108, 184] on input "The company witnesses a productivity decline despite training investment." at bounding box center [102, 181] width 11 height 11
radio input "true"
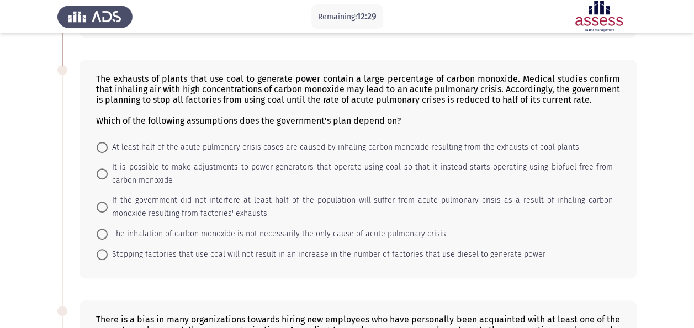
scroll to position [215, 0]
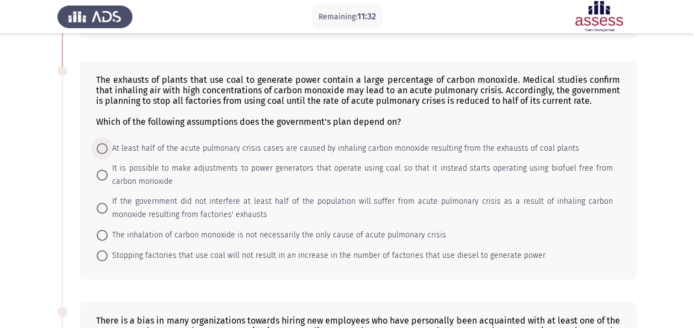
click at [238, 144] on span "At least half of the acute pulmonary crisis cases are caused by inhaling carbon…" at bounding box center [343, 148] width 471 height 13
click at [108, 144] on input "At least half of the acute pulmonary crisis cases are caused by inhaling carbon…" at bounding box center [102, 148] width 11 height 11
radio input "true"
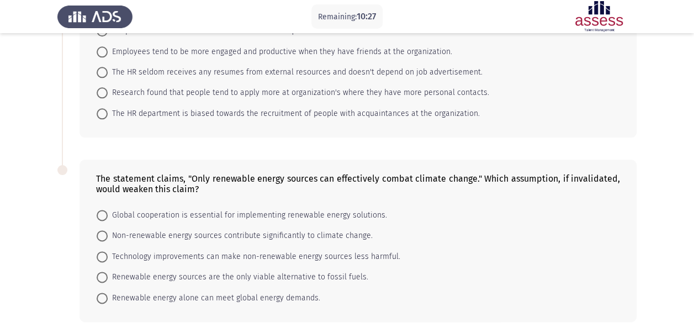
scroll to position [583, 0]
click at [238, 149] on div "The statement claims, "Only renewable energy sources can effectively combat cli…" at bounding box center [346, 241] width 579 height 184
click at [236, 251] on span "Technology improvements can make non-renewable energy sources less harmful." at bounding box center [254, 256] width 293 height 13
click at [108, 251] on input "Technology improvements can make non-renewable energy sources less harmful." at bounding box center [102, 256] width 11 height 11
radio input "true"
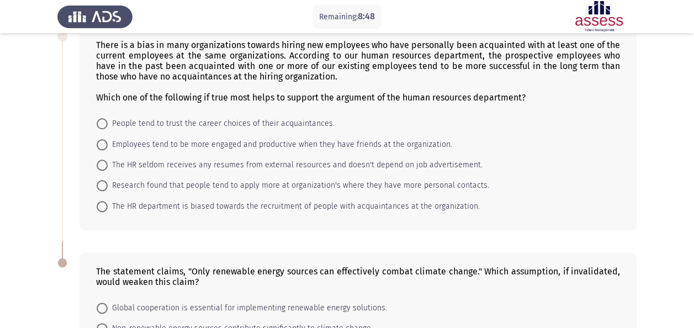
scroll to position [483, 0]
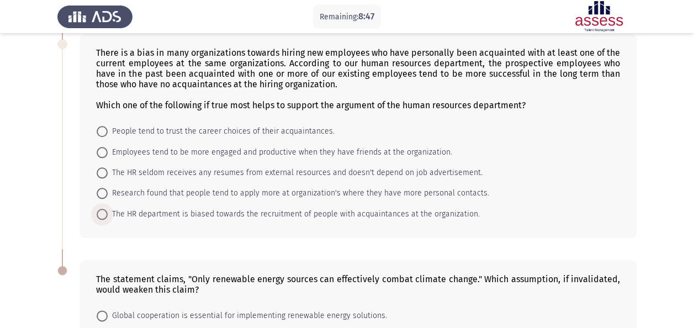
click at [209, 211] on span "The HR department is biased towards the recruitment of people with acquaintance…" at bounding box center [294, 214] width 372 height 13
click at [108, 211] on input "The HR department is biased towards the recruitment of people with acquaintance…" at bounding box center [102, 214] width 11 height 11
radio input "true"
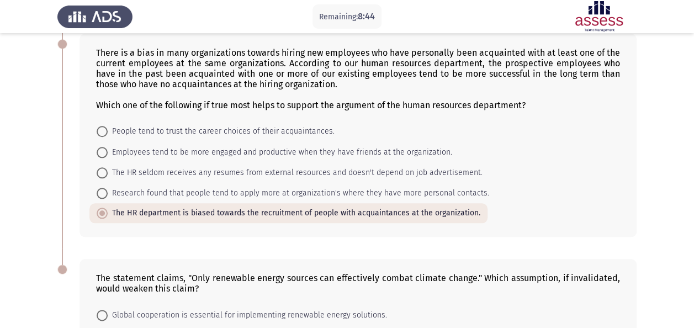
scroll to position [624, 0]
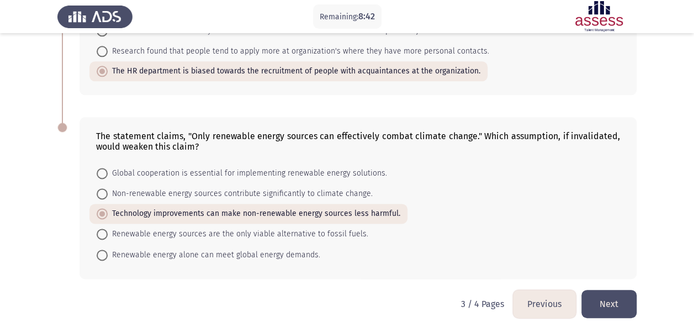
click at [608, 301] on button "Next" at bounding box center [608, 304] width 55 height 28
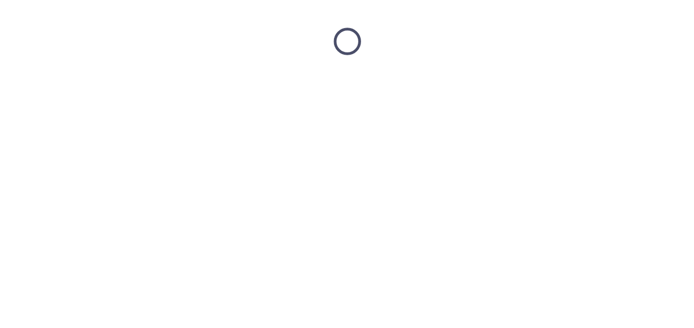
scroll to position [0, 0]
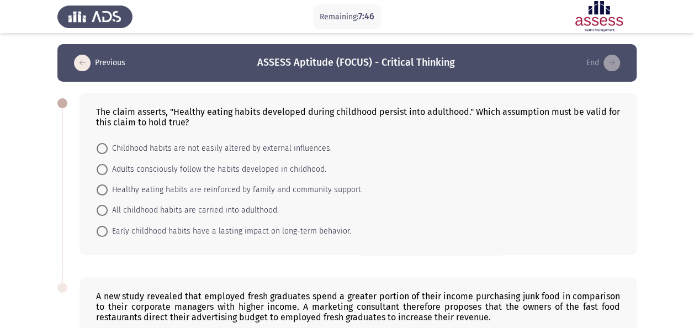
click at [321, 234] on span "Early childhood habits have a lasting impact on long-term behavior." at bounding box center [229, 231] width 243 height 13
click at [108, 234] on input "Early childhood habits have a lasting impact on long-term behavior." at bounding box center [102, 231] width 11 height 11
radio input "true"
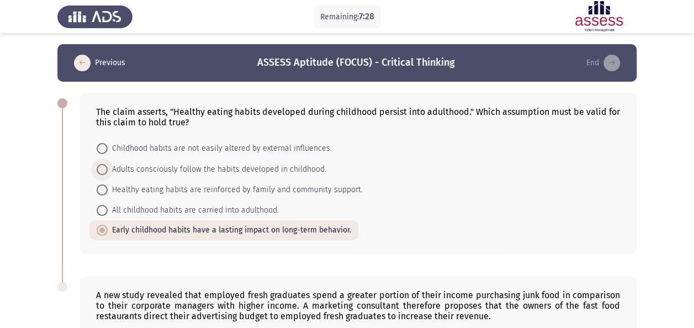
click at [282, 171] on span "Adults consciously follow the habits developed in childhood." at bounding box center [217, 169] width 219 height 13
click at [108, 171] on input "Adults consciously follow the habits developed in childhood." at bounding box center [102, 169] width 11 height 11
radio input "true"
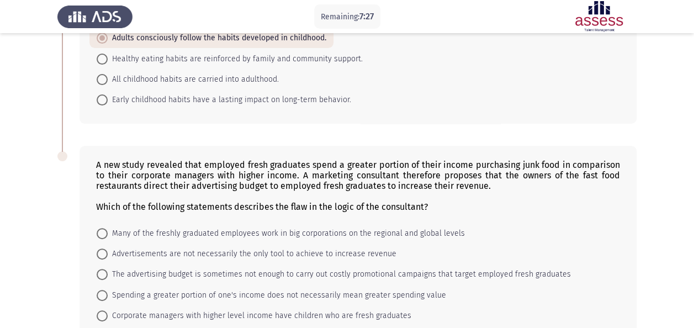
scroll to position [194, 0]
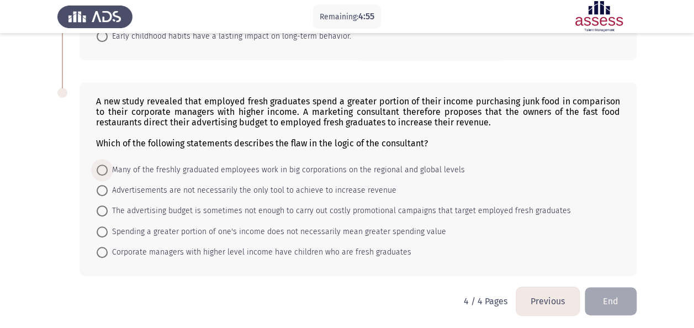
click at [288, 167] on span "Many of the freshly graduated employees work in big corporations on the regiona…" at bounding box center [286, 169] width 357 height 13
click at [108, 167] on input "Many of the freshly graduated employees work in big corporations on the regiona…" at bounding box center [102, 170] width 11 height 11
radio input "true"
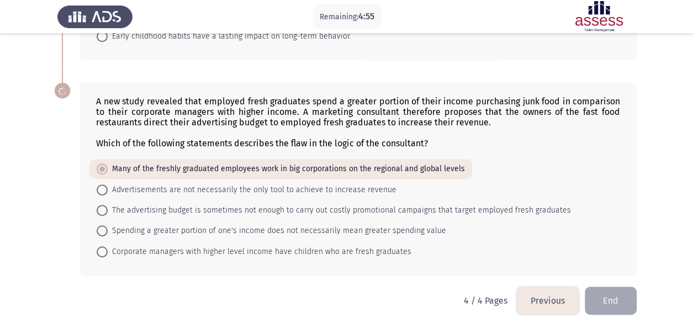
scroll to position [193, 0]
click at [539, 294] on button "Previous" at bounding box center [547, 301] width 63 height 28
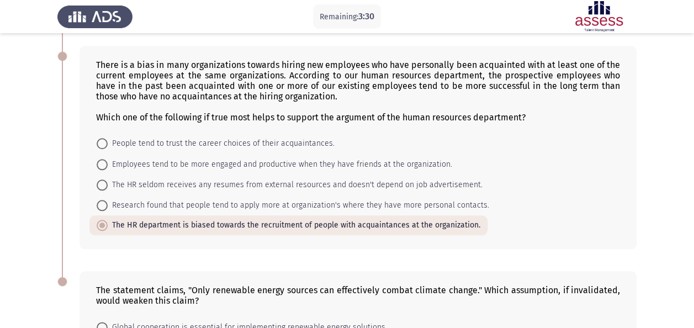
scroll to position [471, 0]
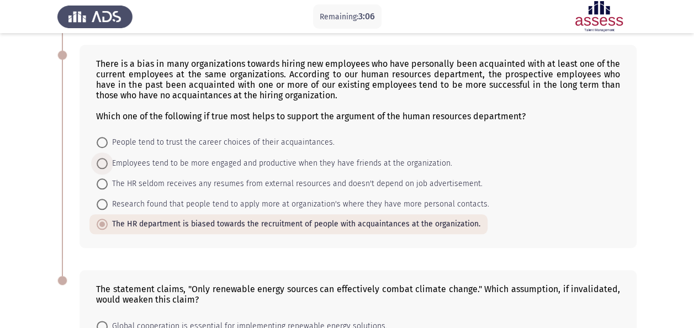
click at [399, 160] on span "Employees tend to be more engaged and productive when they have friends at the …" at bounding box center [280, 163] width 344 height 13
click at [108, 160] on input "Employees tend to be more engaged and productive when they have friends at the …" at bounding box center [102, 163] width 11 height 11
radio input "true"
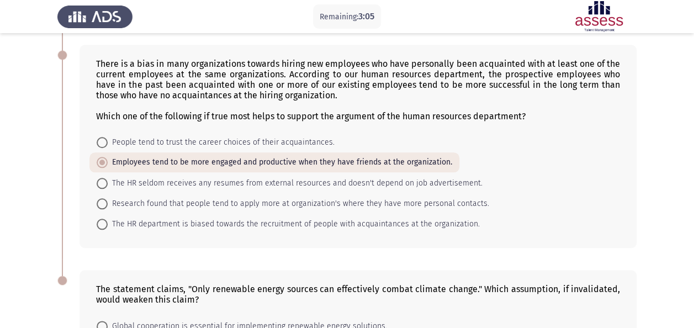
scroll to position [624, 0]
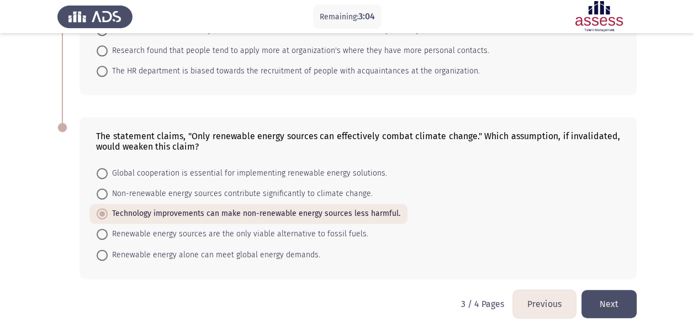
click at [601, 303] on button "Next" at bounding box center [608, 304] width 55 height 28
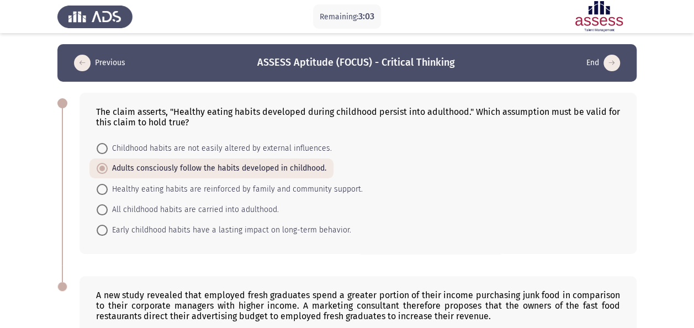
scroll to position [193, 0]
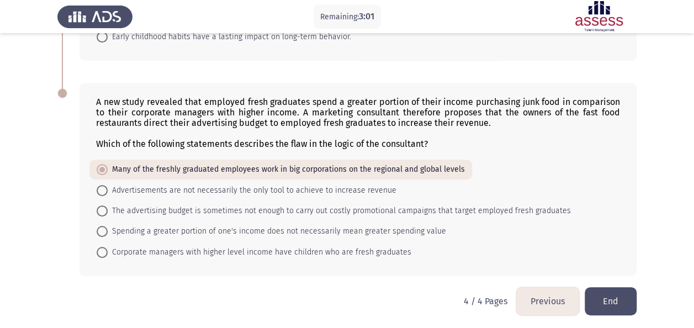
click at [535, 302] on button "Previous" at bounding box center [547, 301] width 63 height 28
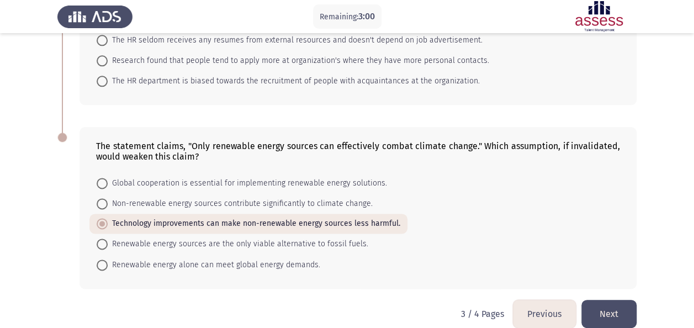
scroll to position [624, 0]
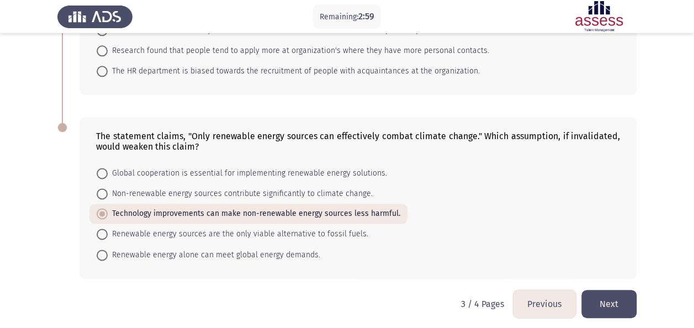
click at [535, 302] on button "Previous" at bounding box center [544, 304] width 63 height 28
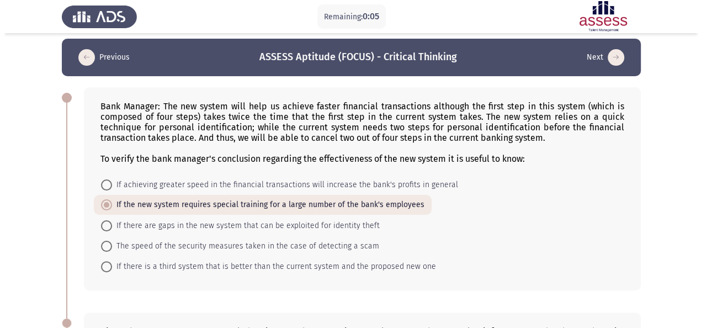
scroll to position [0, 0]
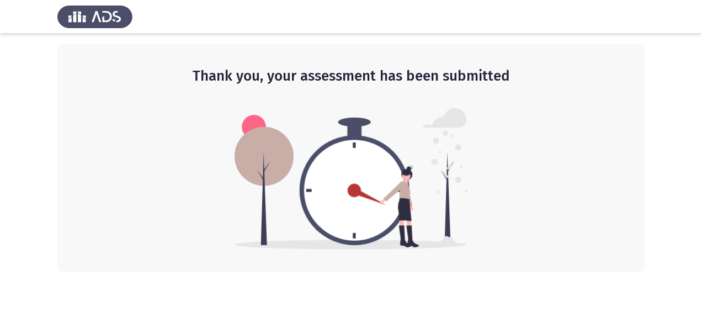
click at [682, 209] on app-default-page "Thank you, your assessment has been submitted" at bounding box center [351, 136] width 702 height 272
